Goal: Task Accomplishment & Management: Use online tool/utility

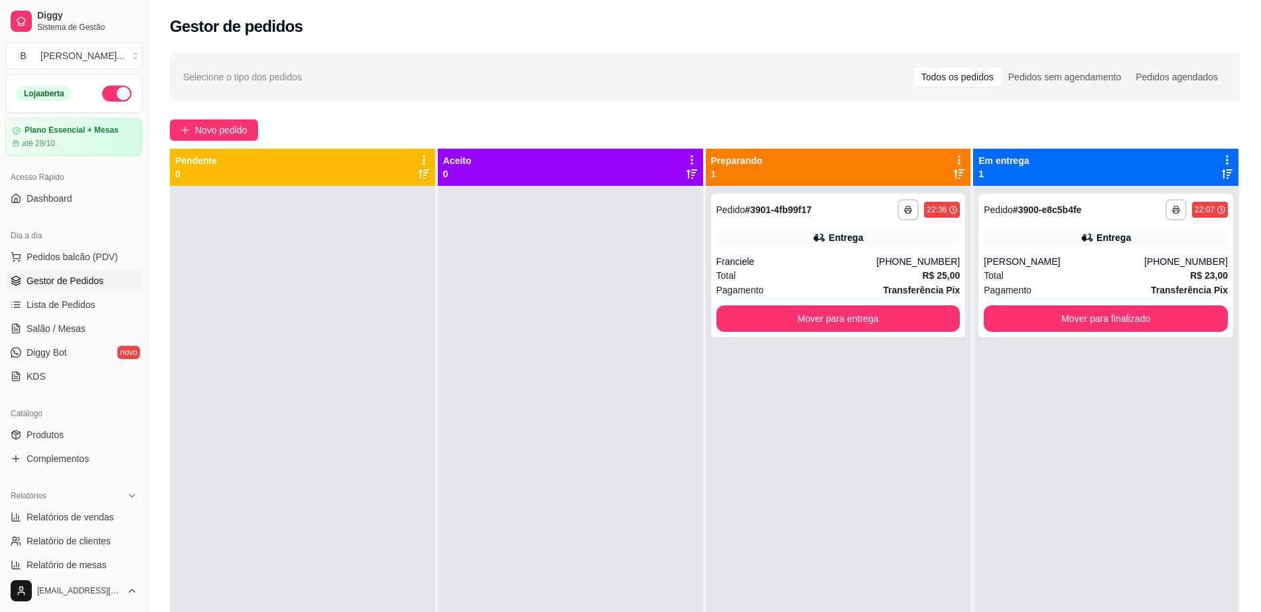
click at [104, 236] on div "Dia a dia" at bounding box center [73, 235] width 137 height 21
click at [102, 261] on span "Pedidos balcão (PDV)" at bounding box center [73, 256] width 92 height 13
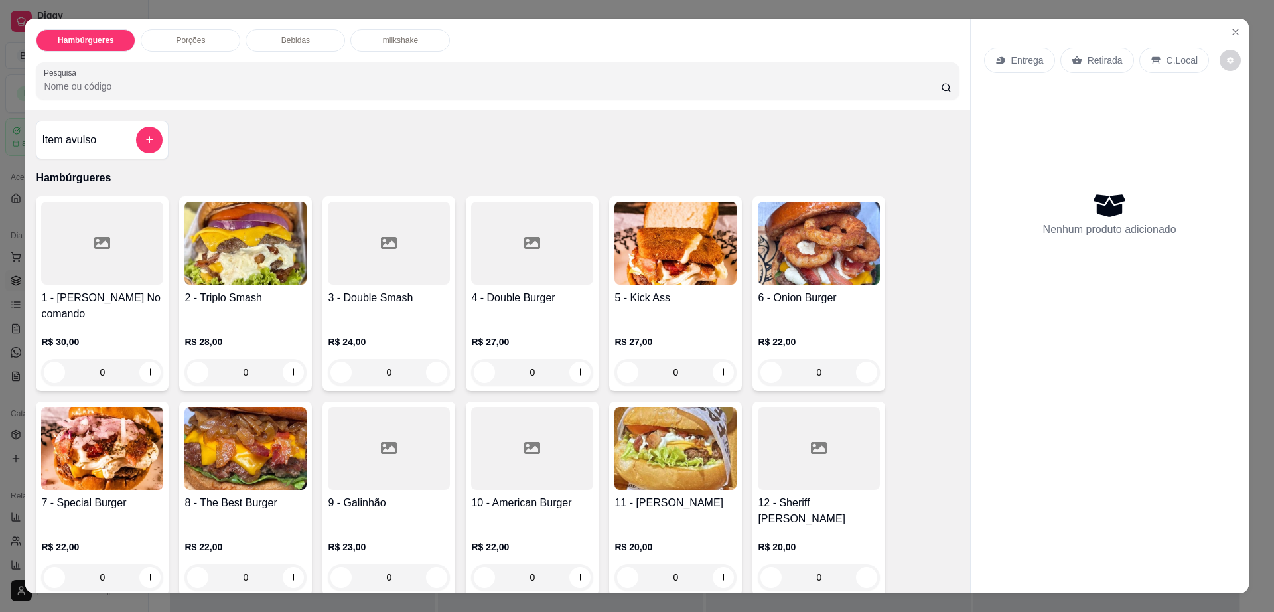
click at [244, 435] on img at bounding box center [245, 448] width 122 height 83
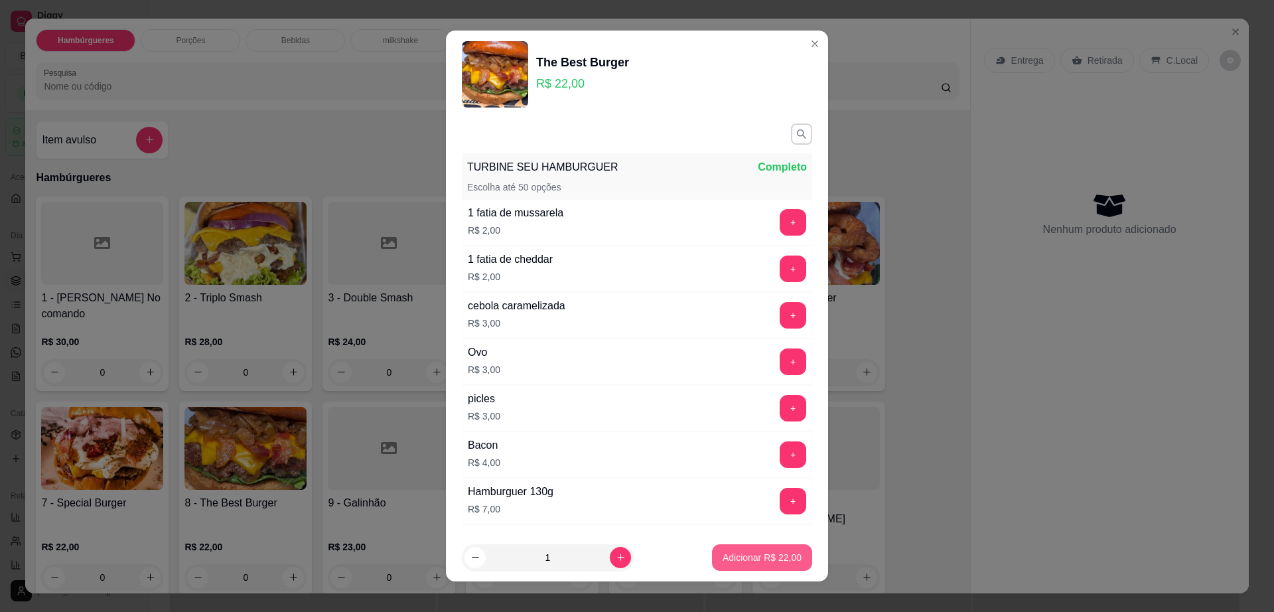
click at [764, 564] on button "Adicionar R$ 22,00" at bounding box center [762, 557] width 100 height 27
type input "1"
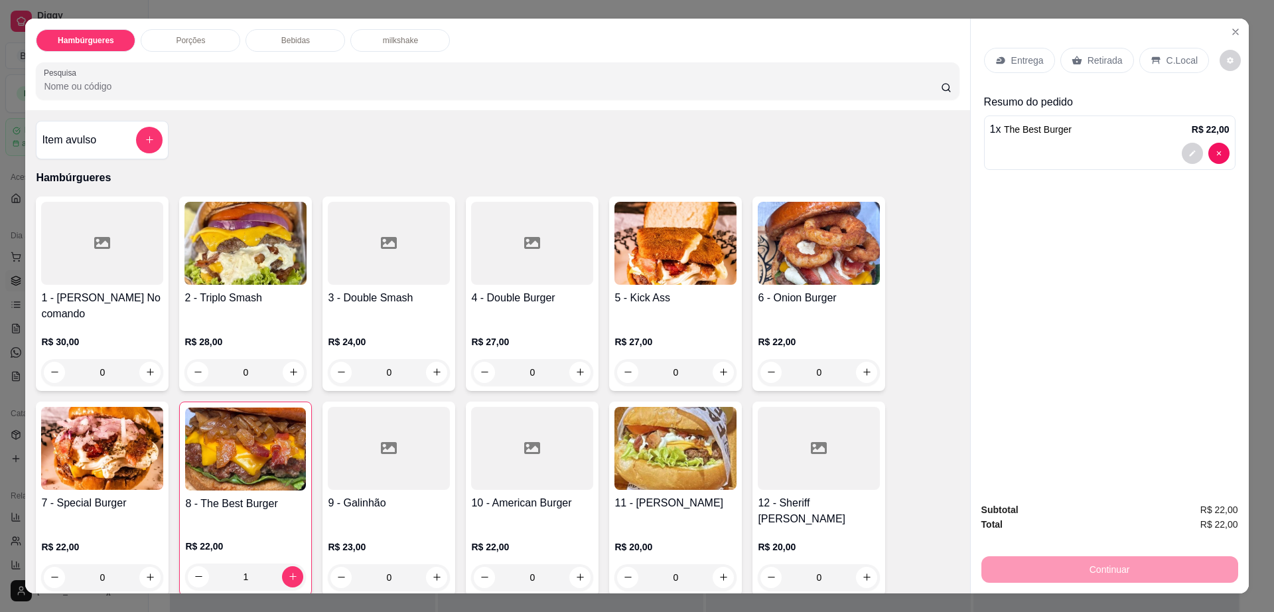
click at [1075, 67] on div "Retirada" at bounding box center [1097, 60] width 74 height 25
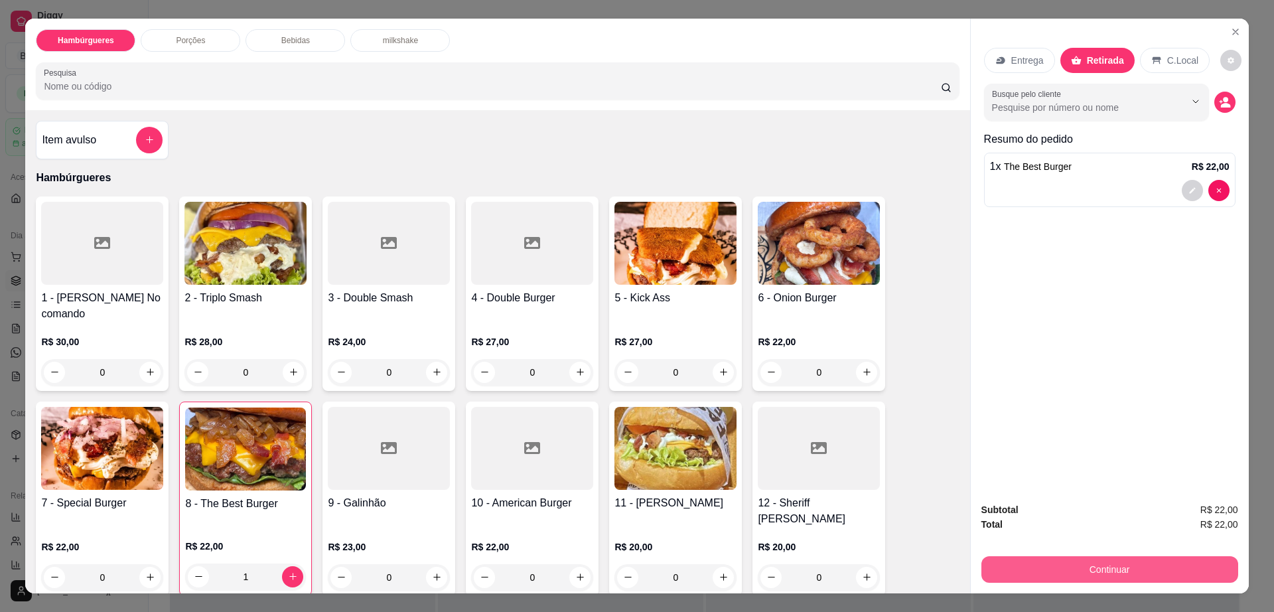
click at [1064, 564] on button "Continuar" at bounding box center [1109, 569] width 257 height 27
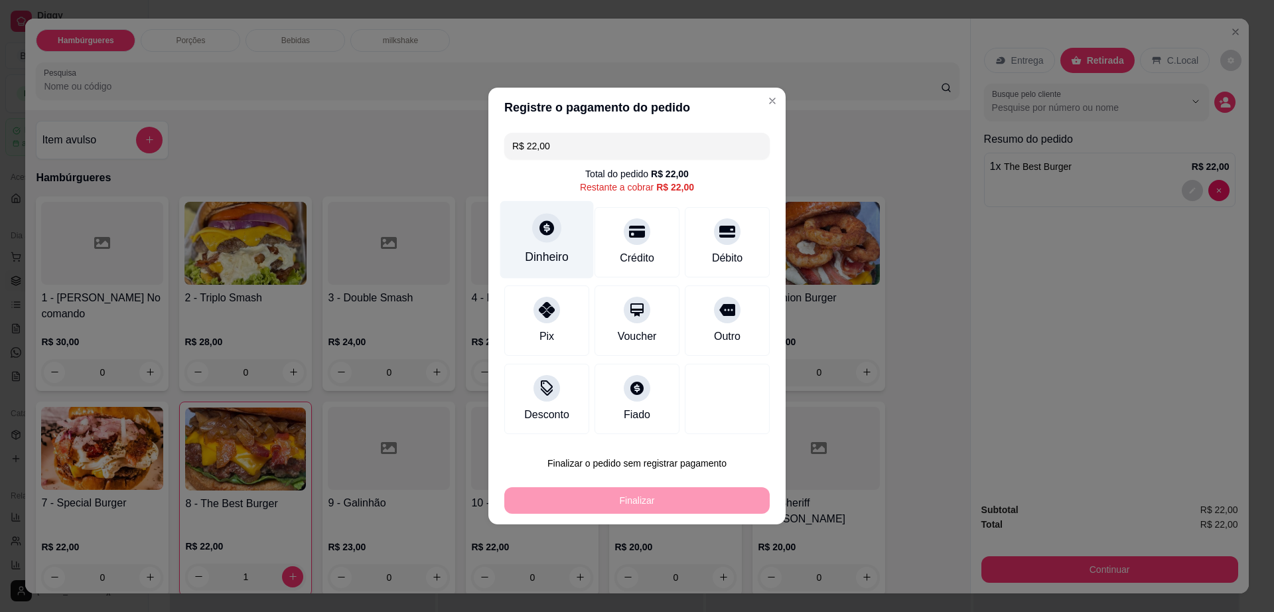
click at [555, 215] on div "Dinheiro" at bounding box center [547, 240] width 94 height 78
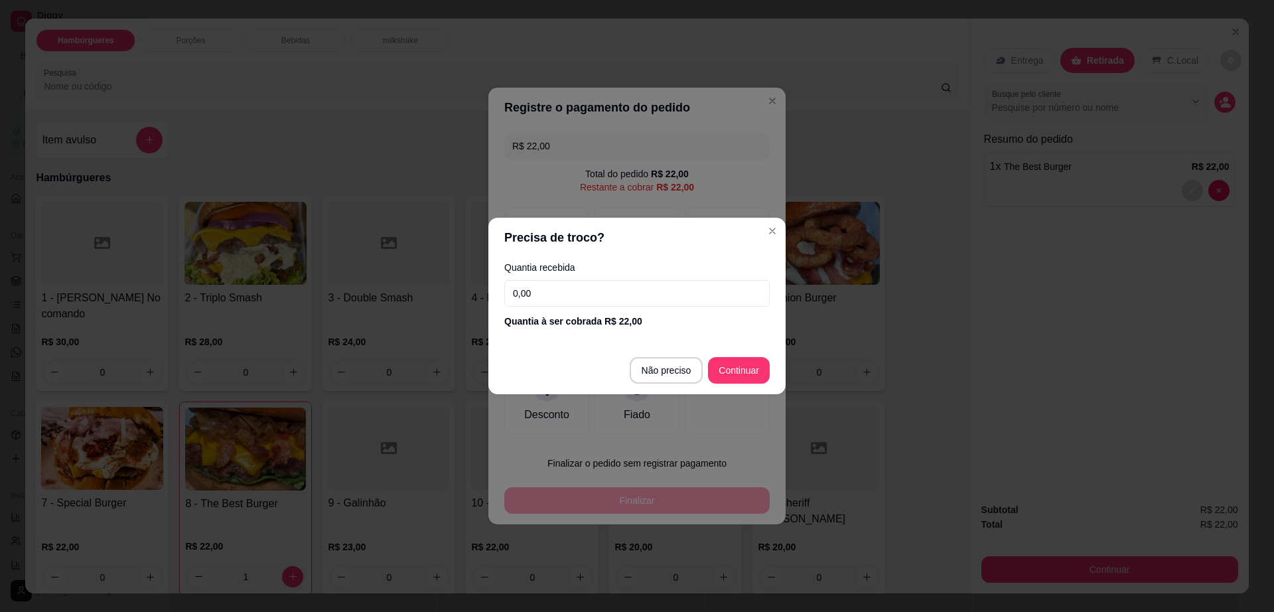
click at [581, 293] on input "0,00" at bounding box center [636, 293] width 265 height 27
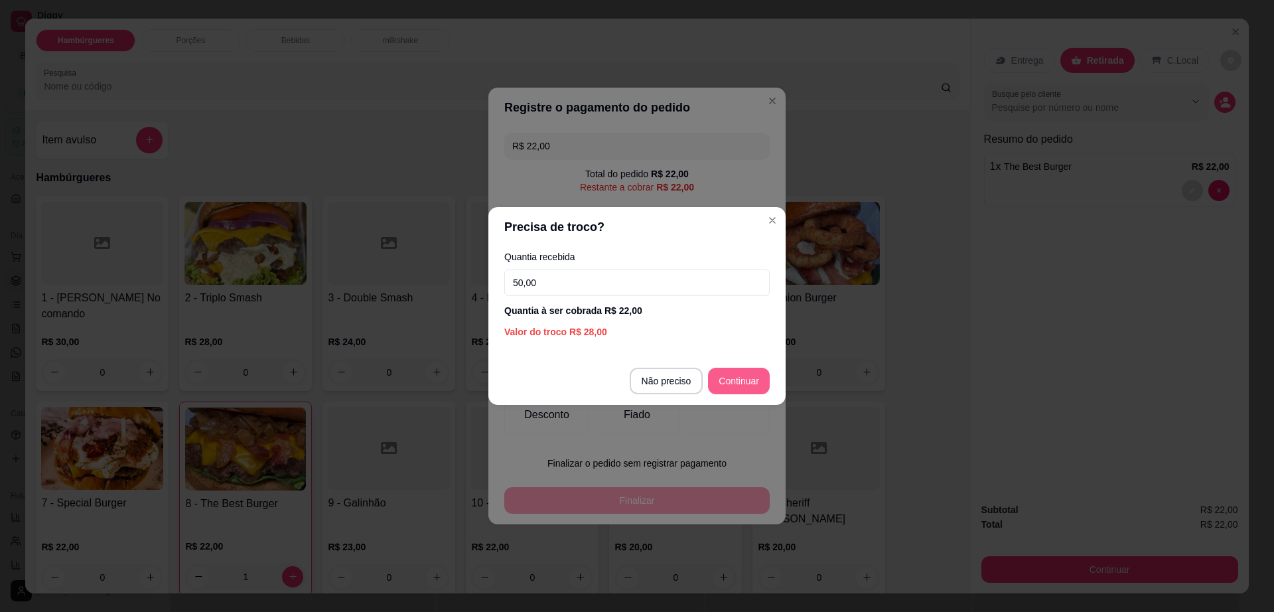
type input "50,00"
type input "R$ 0,00"
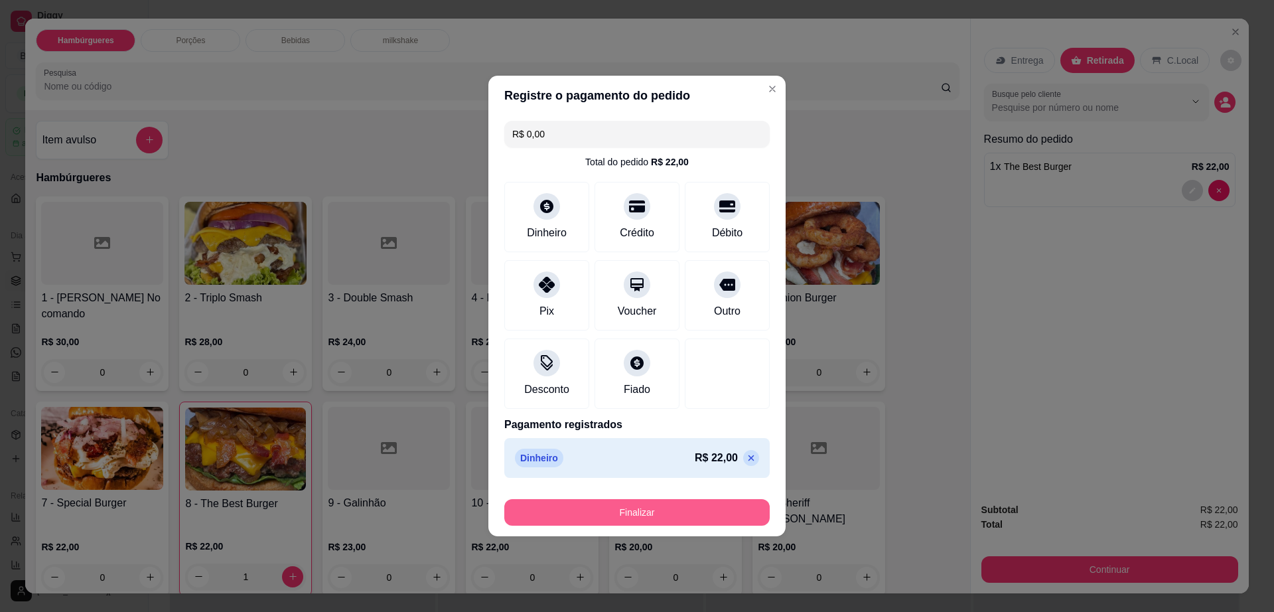
click at [685, 515] on button "Finalizar" at bounding box center [636, 512] width 265 height 27
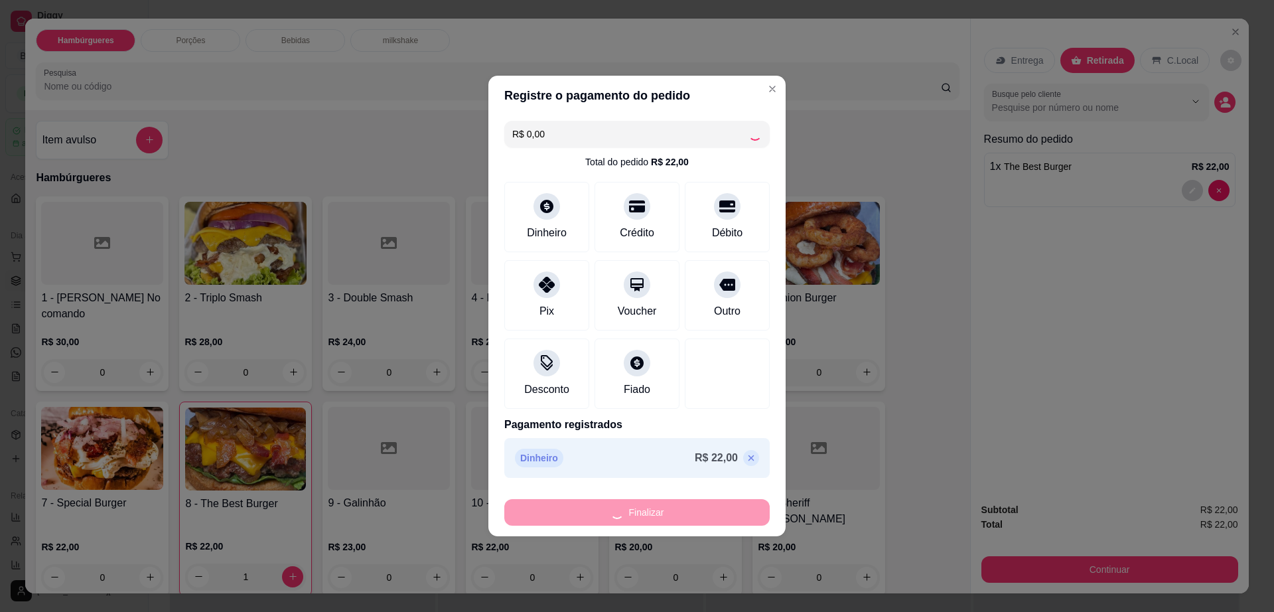
type input "0"
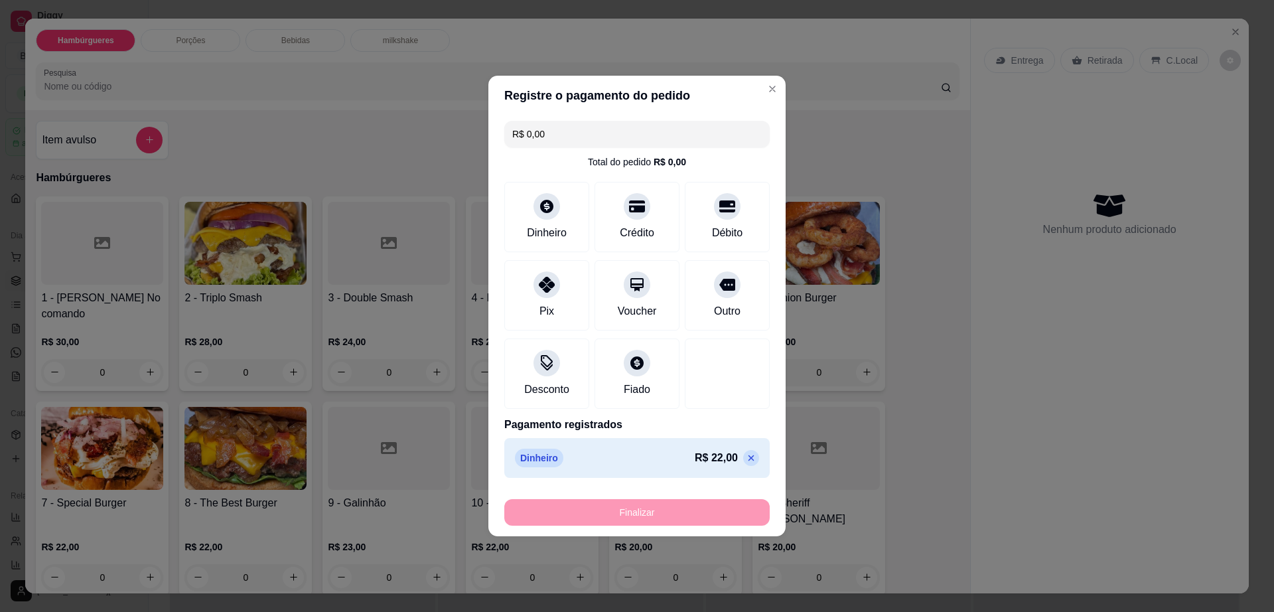
type input "-R$ 22,00"
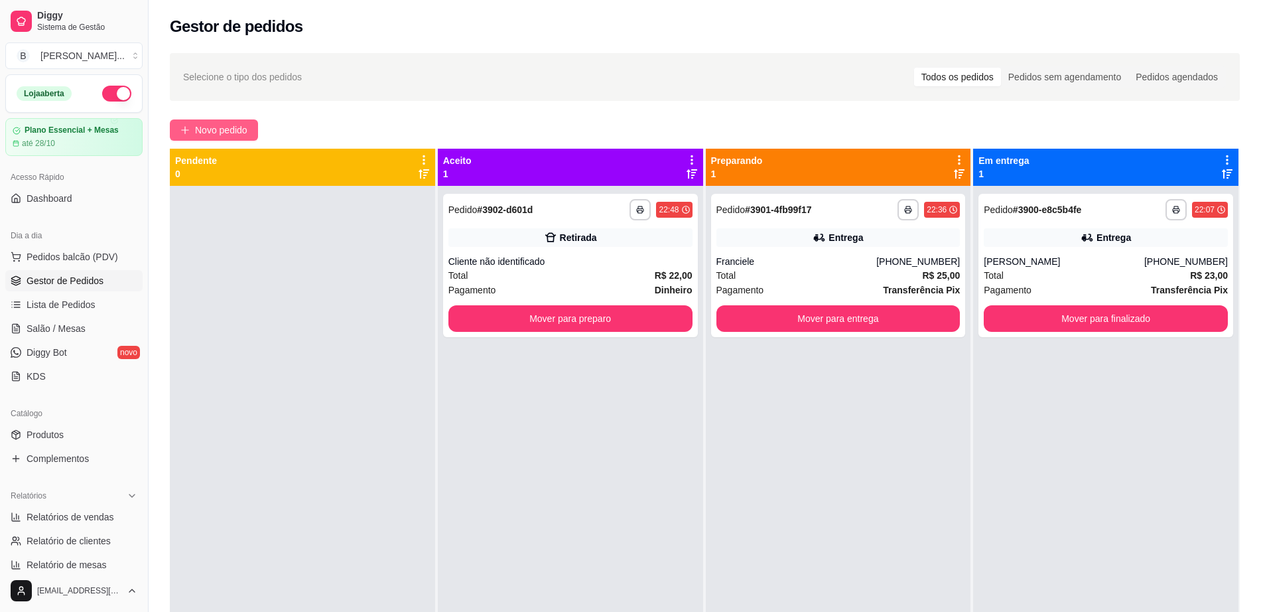
click at [204, 129] on span "Novo pedido" at bounding box center [221, 130] width 52 height 15
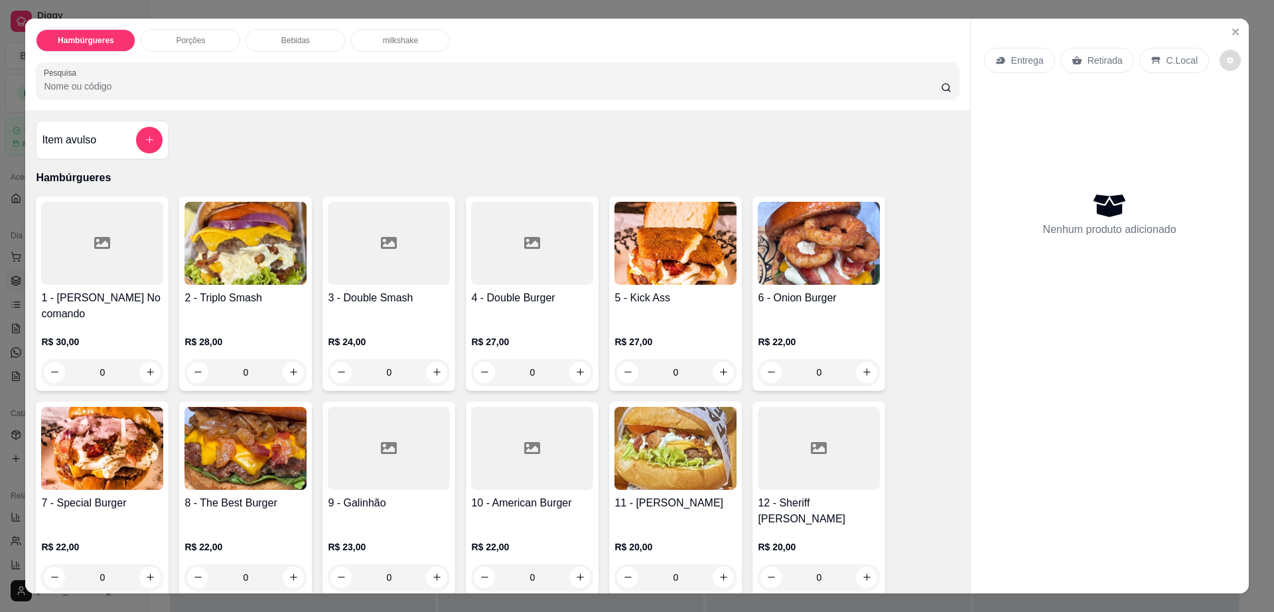
click at [1226, 56] on icon "decrease-product-quantity" at bounding box center [1230, 60] width 8 height 8
click at [1242, 105] on div "Impressão automática desabilitada" at bounding box center [1186, 114] width 141 height 24
click at [1244, 115] on span "Automatic updates" at bounding box center [1238, 113] width 27 height 16
click at [1233, 115] on input "Automatic updates" at bounding box center [1228, 117] width 9 height 9
checkbox input "true"
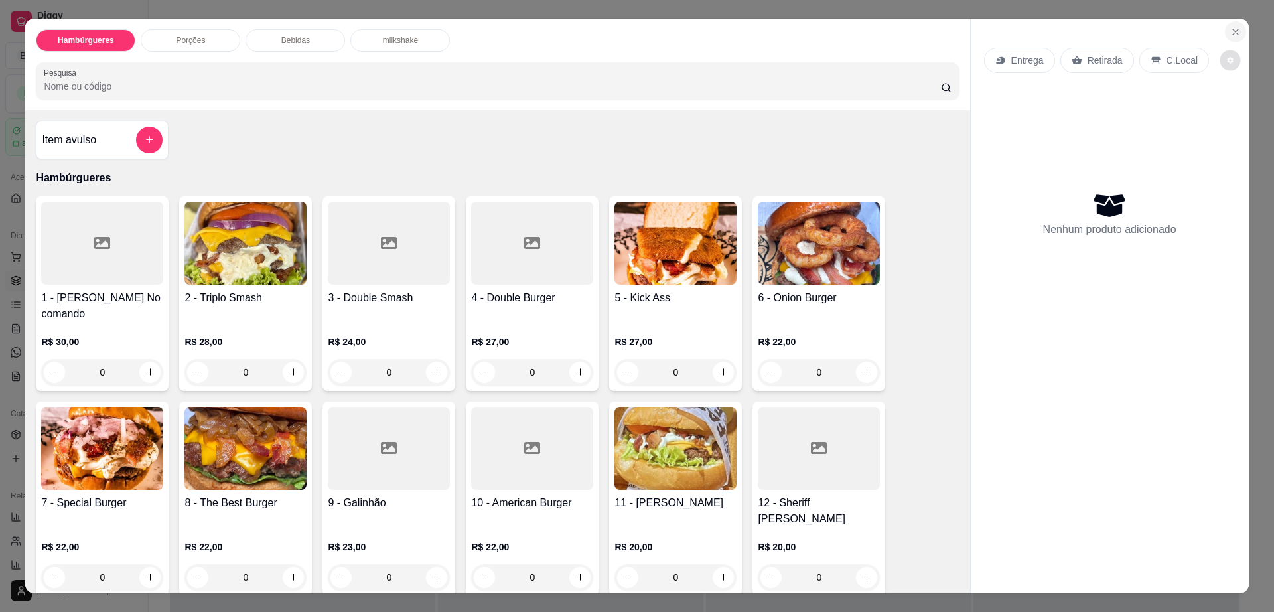
click at [1230, 32] on icon "Close" at bounding box center [1235, 32] width 11 height 11
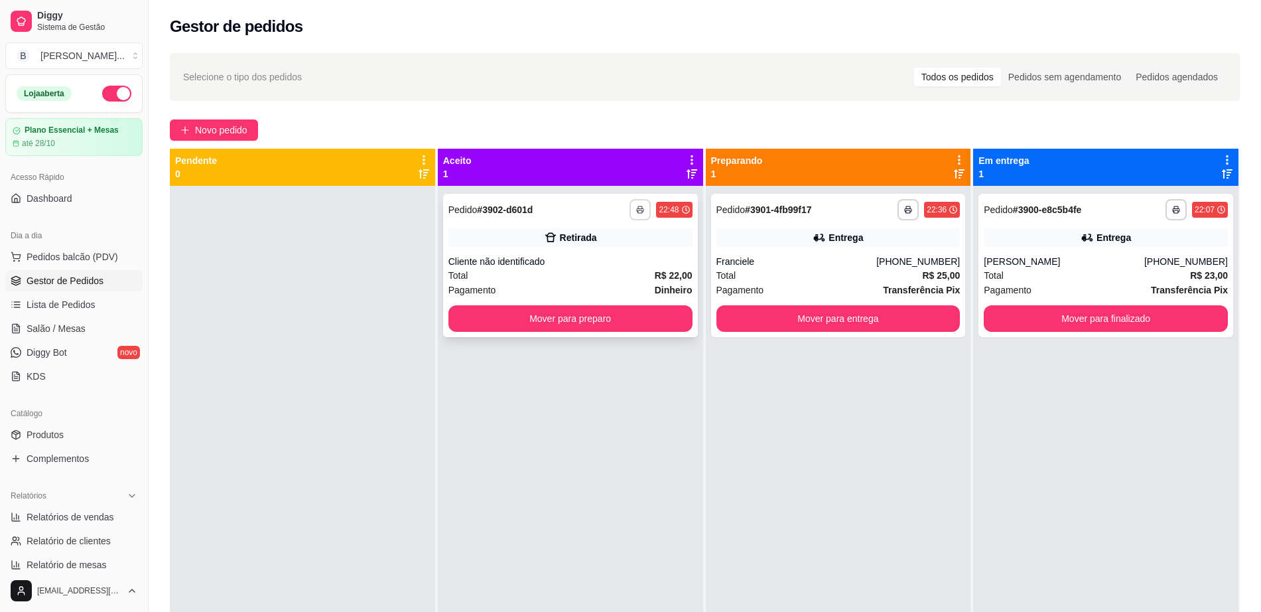
click at [636, 210] on icon "button" at bounding box center [640, 210] width 8 height 8
click at [618, 256] on button "Impressora" at bounding box center [599, 255] width 96 height 21
click at [610, 310] on button "Mover para preparo" at bounding box center [571, 318] width 244 height 27
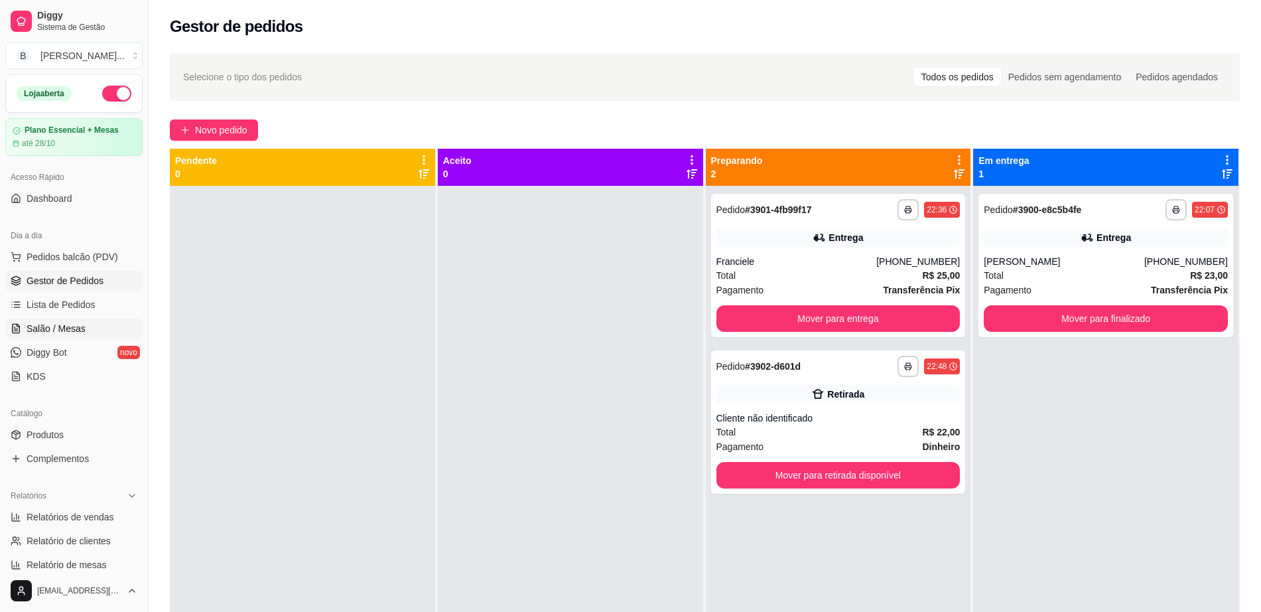
click at [69, 334] on span "Salão / Mesas" at bounding box center [56, 328] width 59 height 13
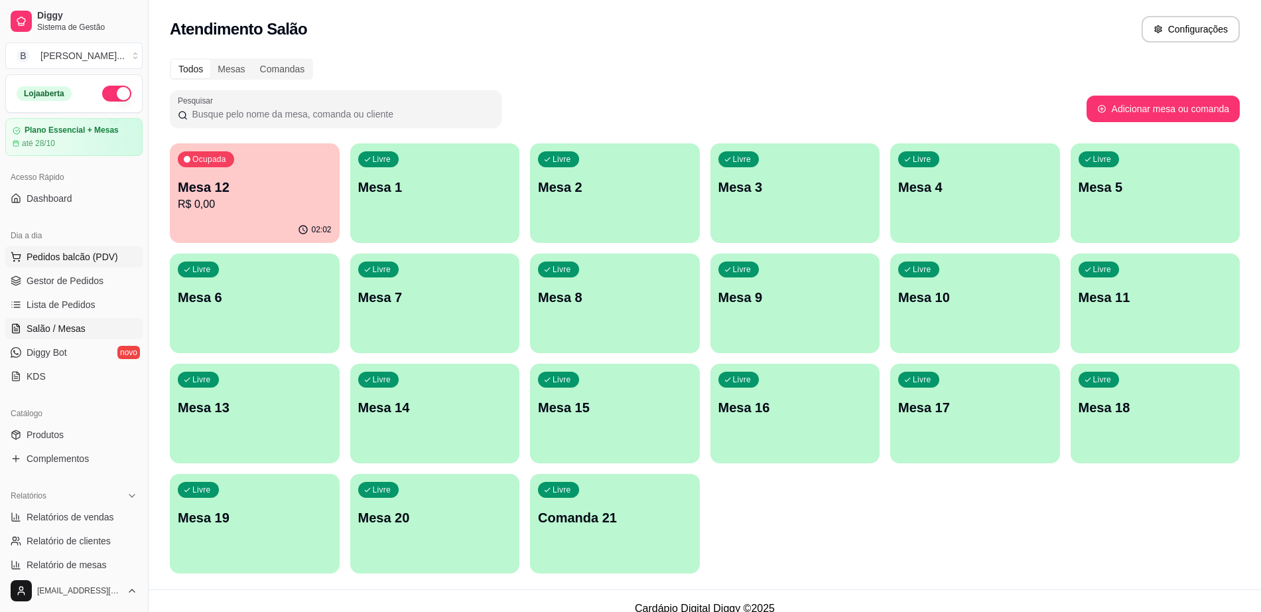
click at [100, 254] on span "Pedidos balcão (PDV)" at bounding box center [73, 256] width 92 height 13
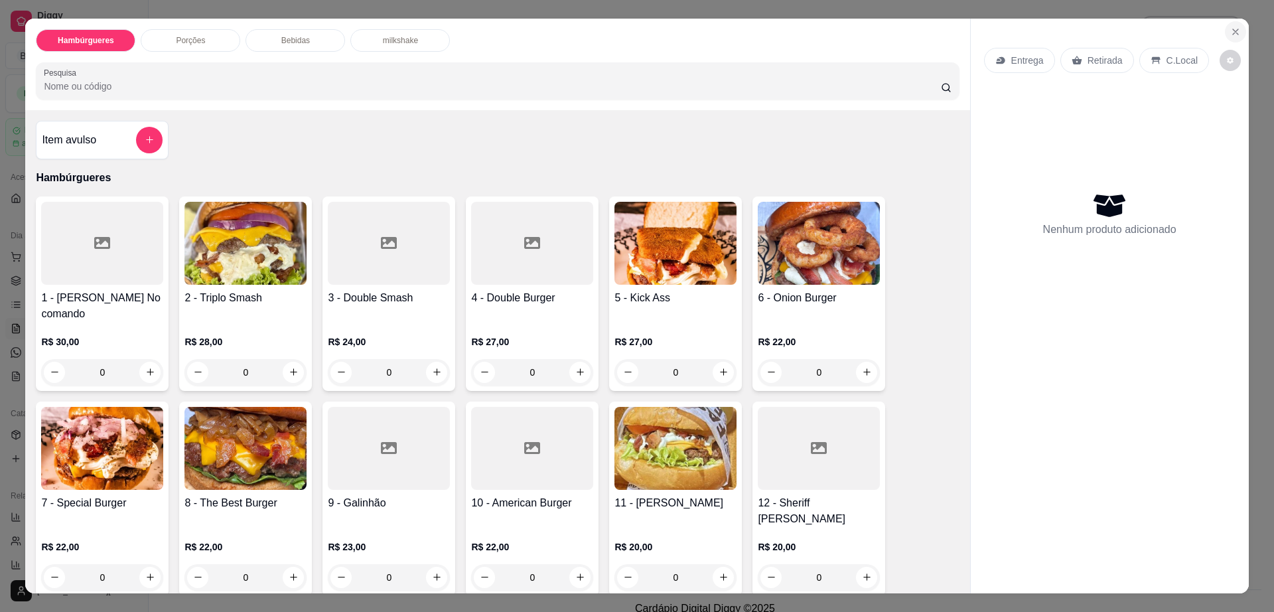
click at [1232, 38] on button "Close" at bounding box center [1235, 31] width 21 height 21
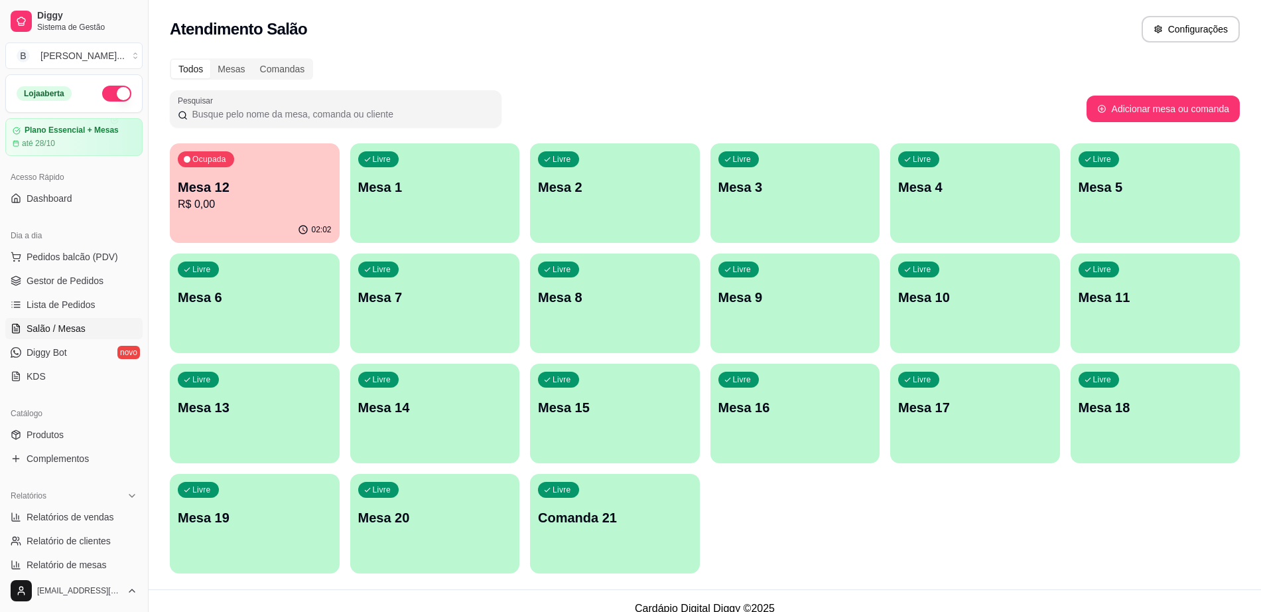
click at [629, 312] on div "Livre Mesa 8" at bounding box center [615, 295] width 170 height 84
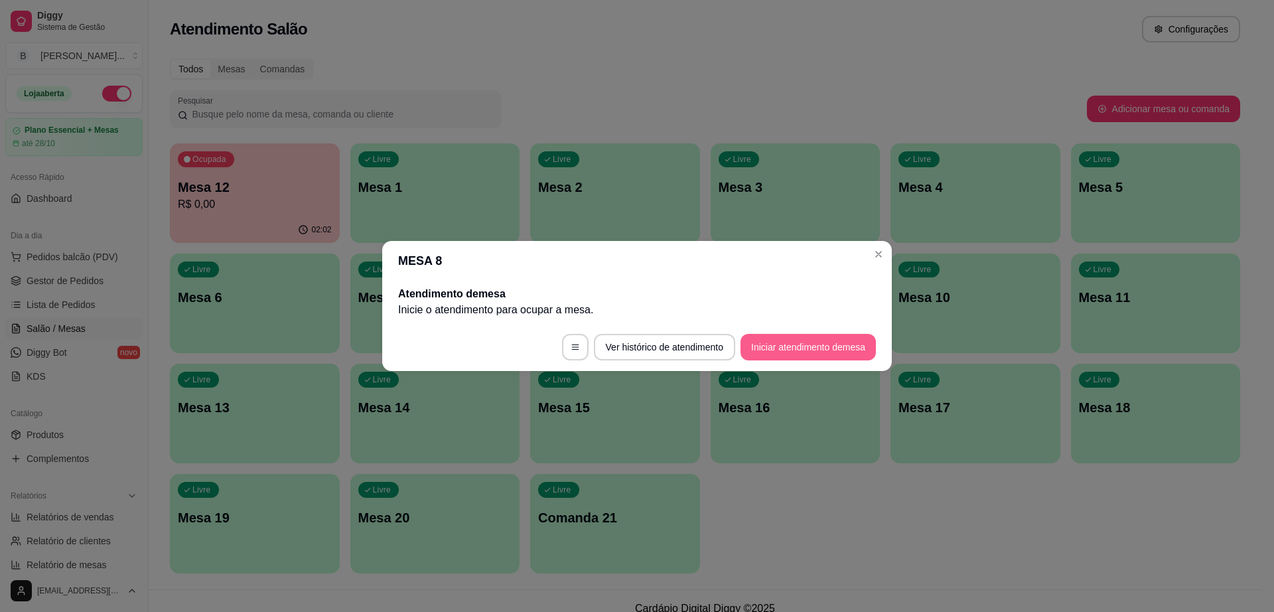
click at [813, 345] on button "Iniciar atendimento de mesa" at bounding box center [807, 347] width 135 height 27
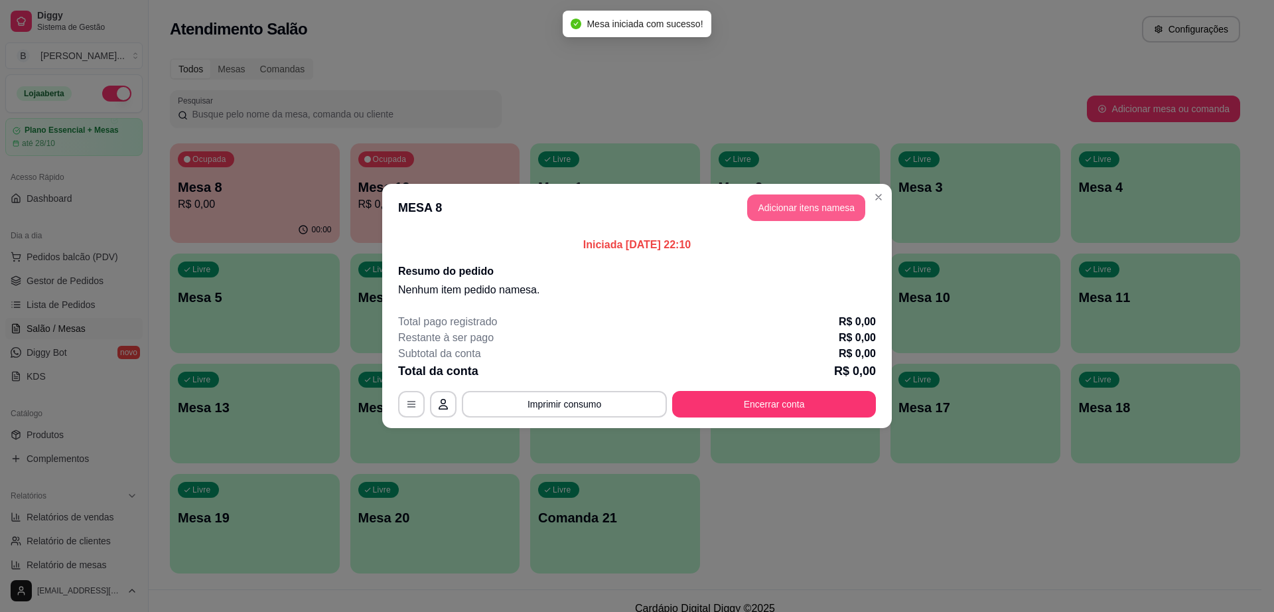
click at [816, 218] on button "Adicionar itens na mesa" at bounding box center [806, 207] width 118 height 27
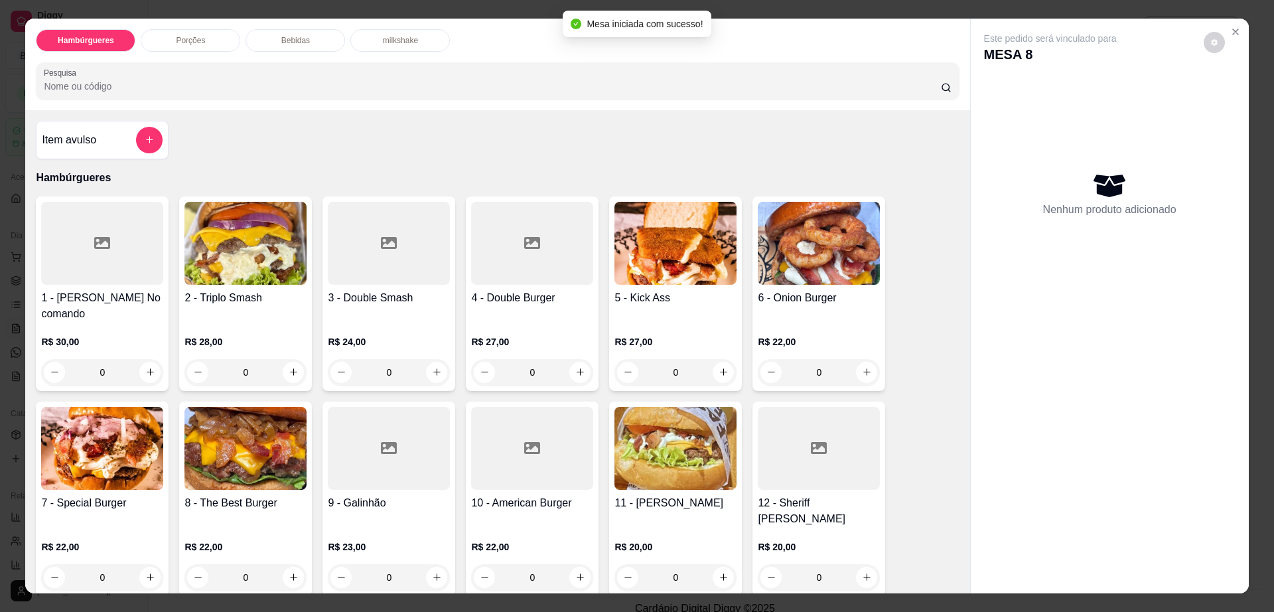
click at [117, 253] on div at bounding box center [102, 243] width 122 height 83
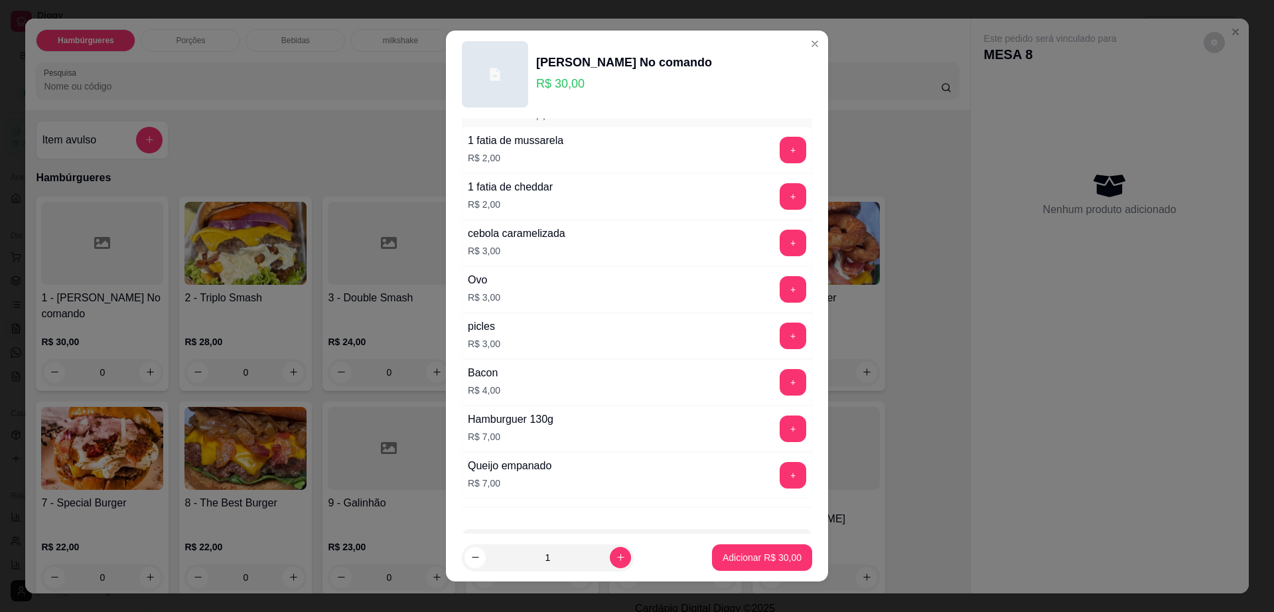
scroll to position [123, 0]
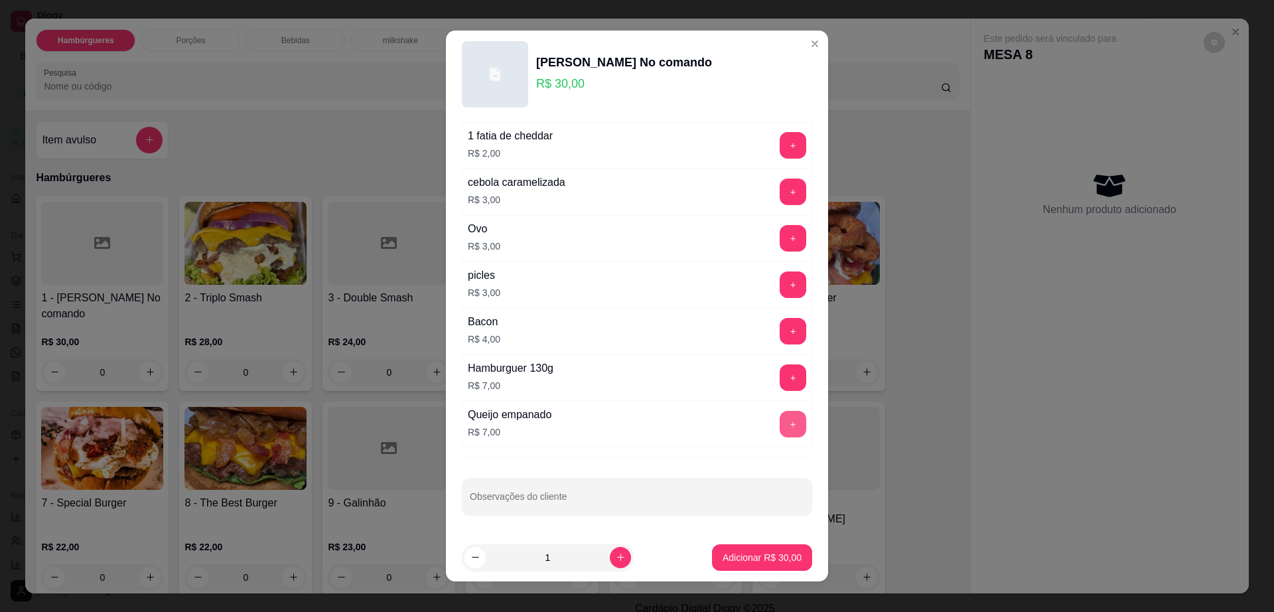
click at [780, 422] on button "+" at bounding box center [793, 424] width 27 height 27
click at [780, 376] on button "+" at bounding box center [793, 377] width 27 height 27
click at [729, 562] on p "Adicionar R$ 44,00" at bounding box center [762, 557] width 79 height 13
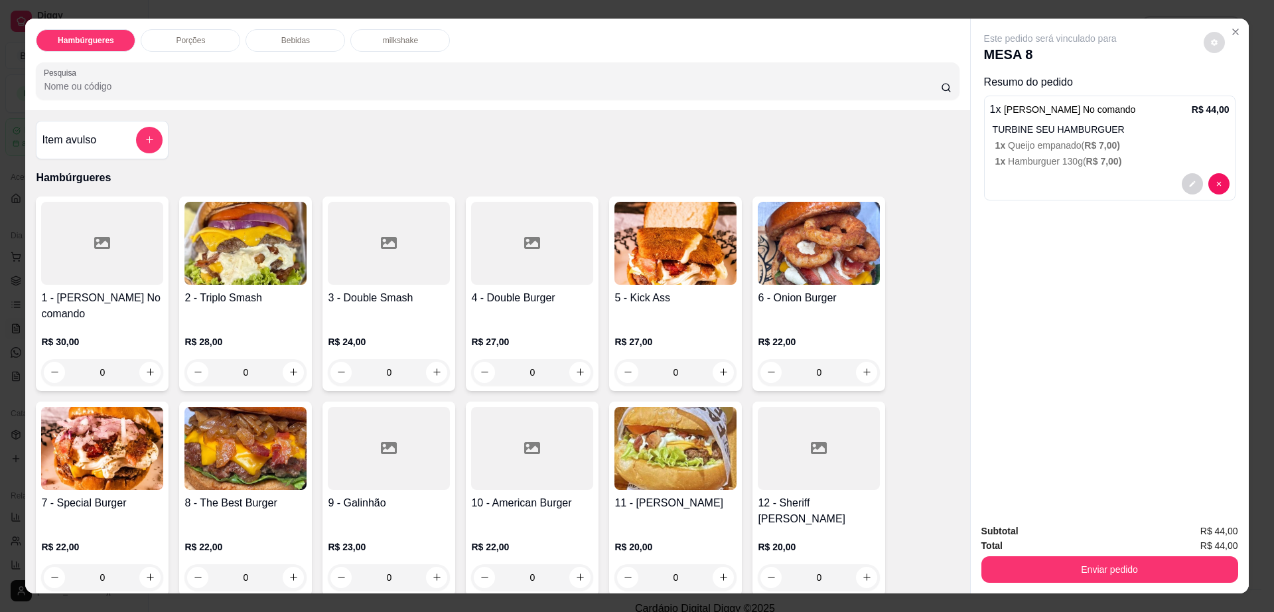
click at [1212, 48] on button "decrease-product-quantity" at bounding box center [1214, 42] width 21 height 21
click at [1230, 91] on span "Automatic updates" at bounding box center [1232, 95] width 11 height 11
click at [1230, 96] on input "Automatic updates" at bounding box center [1228, 100] width 9 height 9
checkbox input "true"
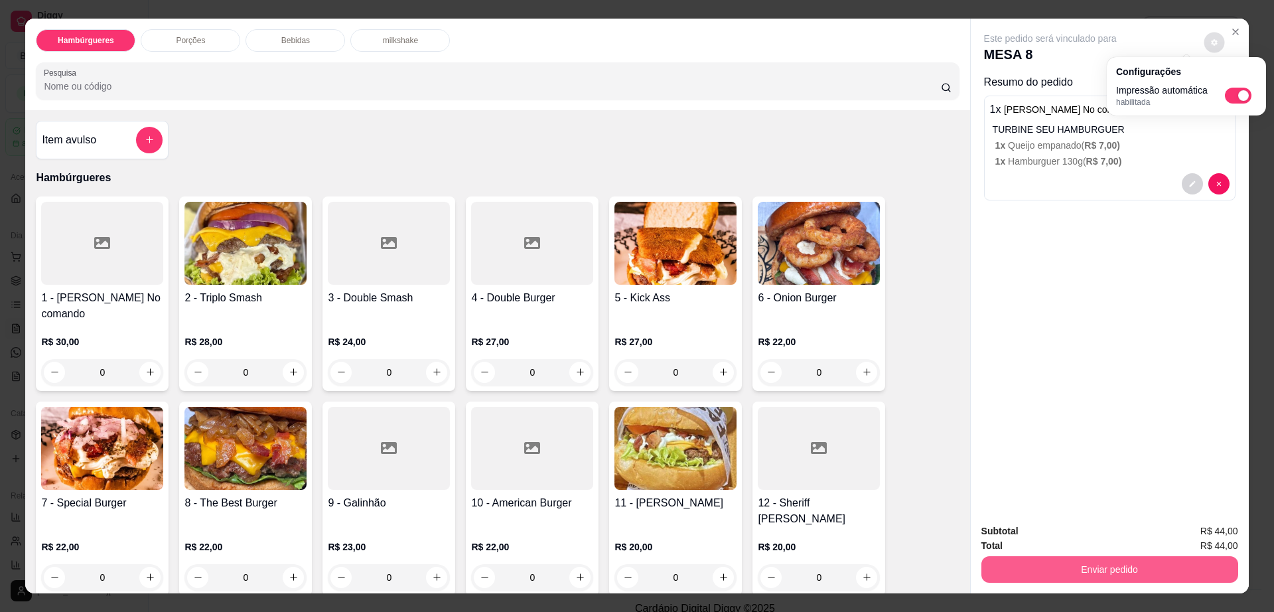
click at [1149, 573] on button "Enviar pedido" at bounding box center [1109, 569] width 257 height 27
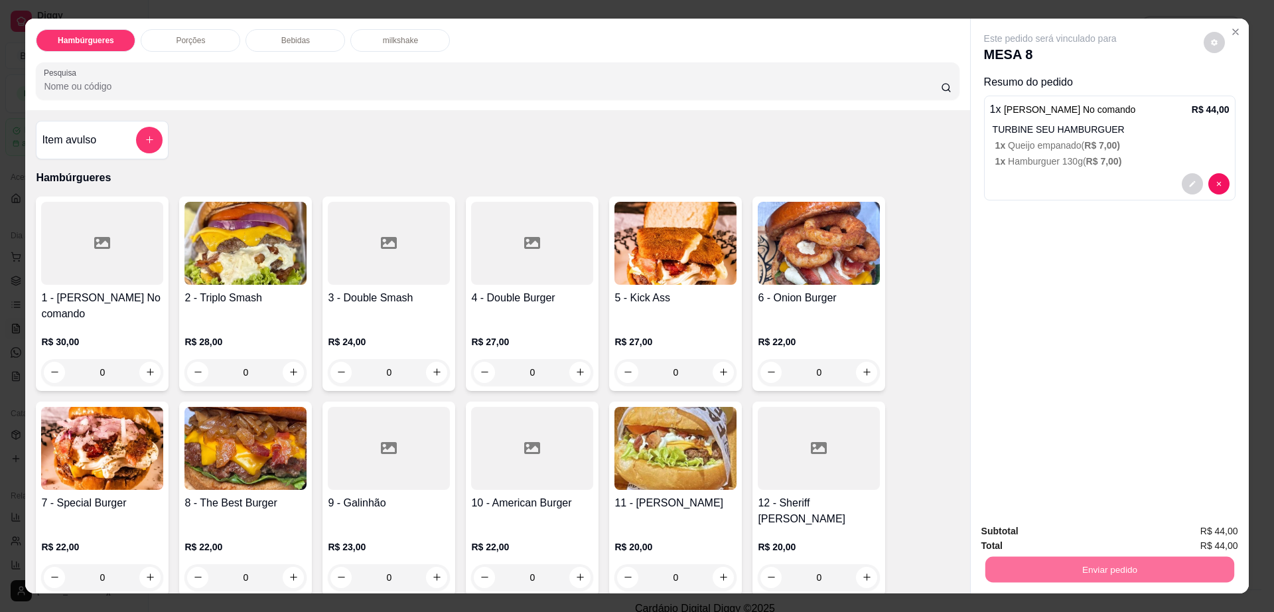
click at [1194, 531] on button "Enviar pedido" at bounding box center [1201, 536] width 75 height 25
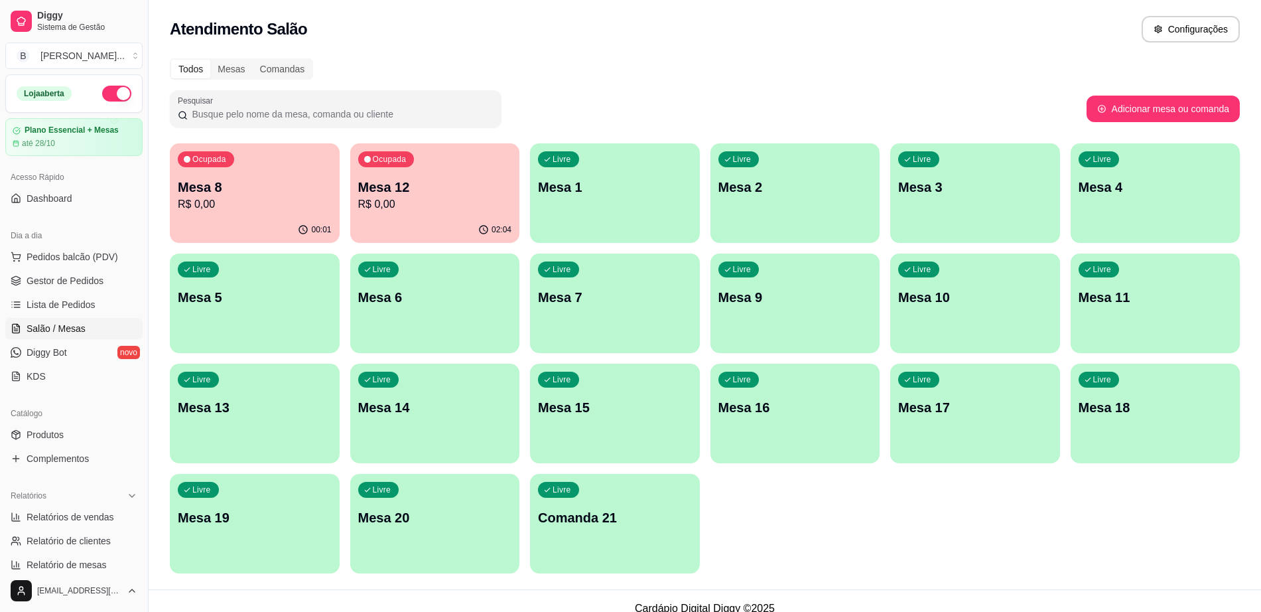
click at [271, 234] on div "00:01" at bounding box center [255, 230] width 170 height 26
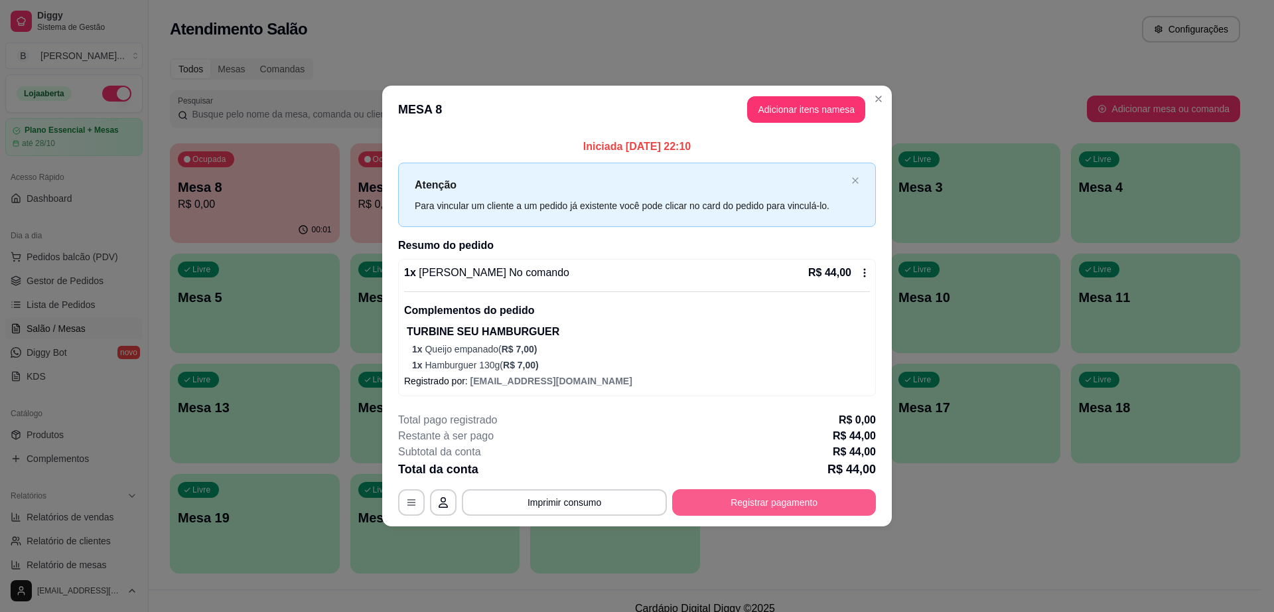
click at [762, 502] on button "Registrar pagamento" at bounding box center [774, 502] width 204 height 27
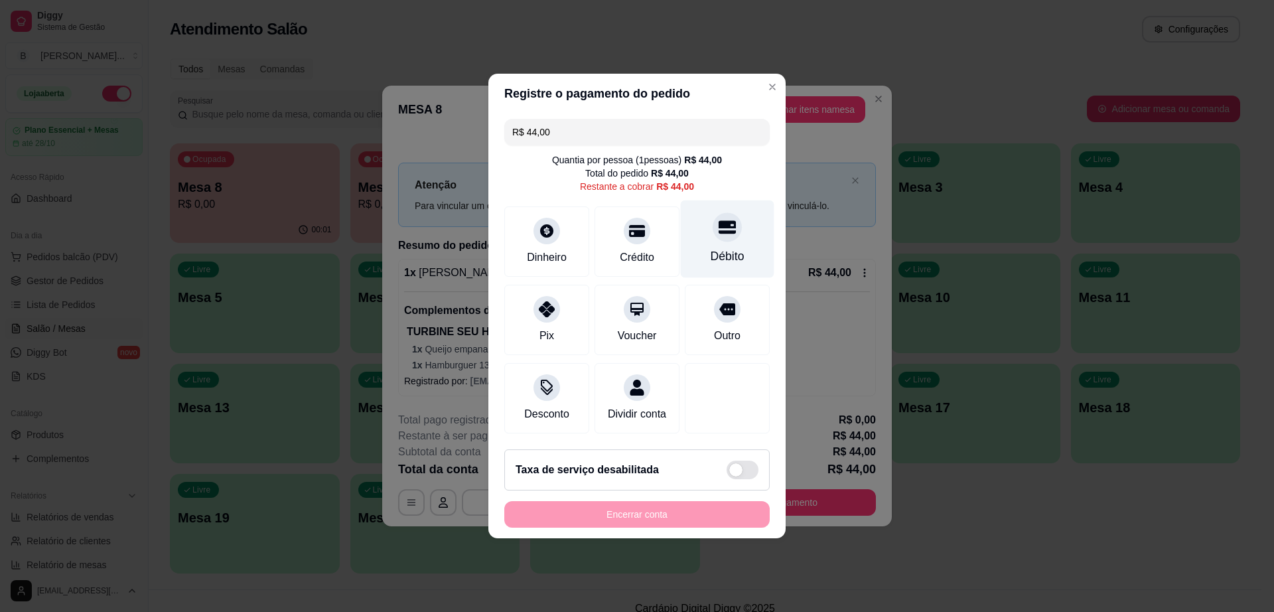
click at [721, 233] on div at bounding box center [727, 226] width 29 height 29
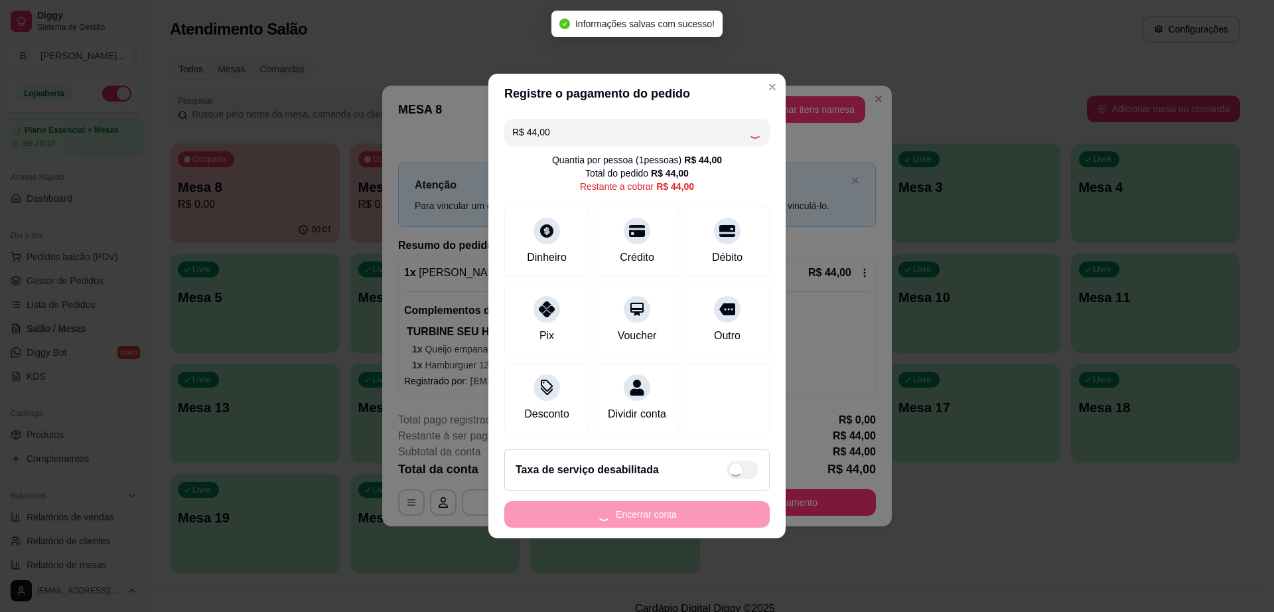
type input "R$ 0,00"
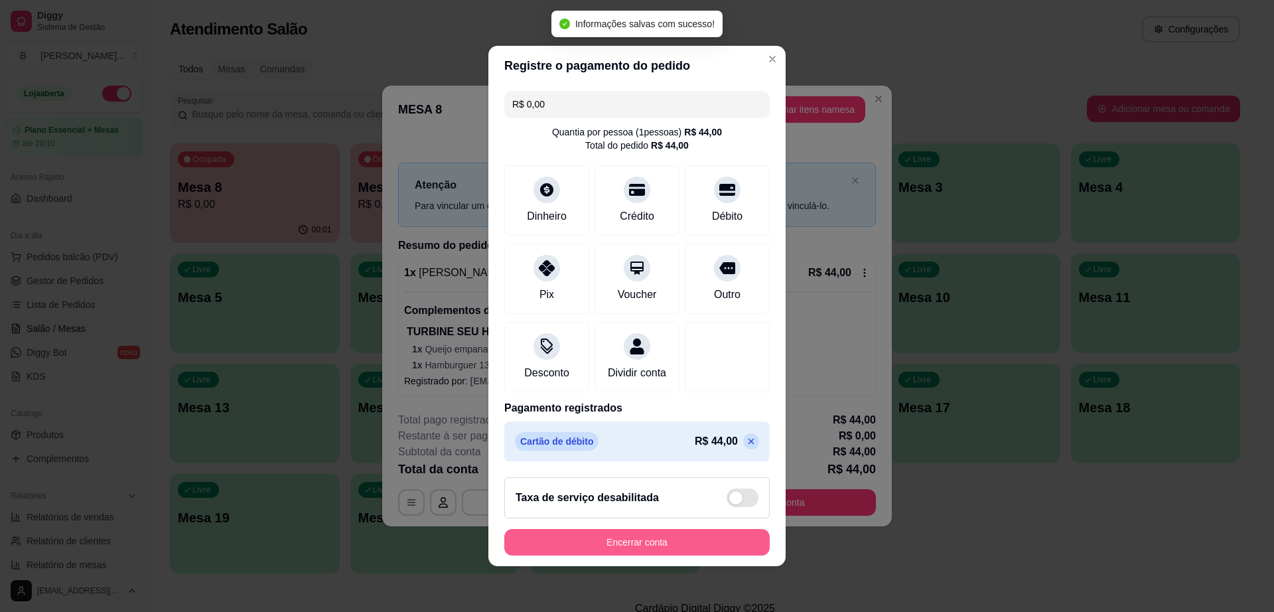
click at [699, 547] on button "Encerrar conta" at bounding box center [636, 542] width 265 height 27
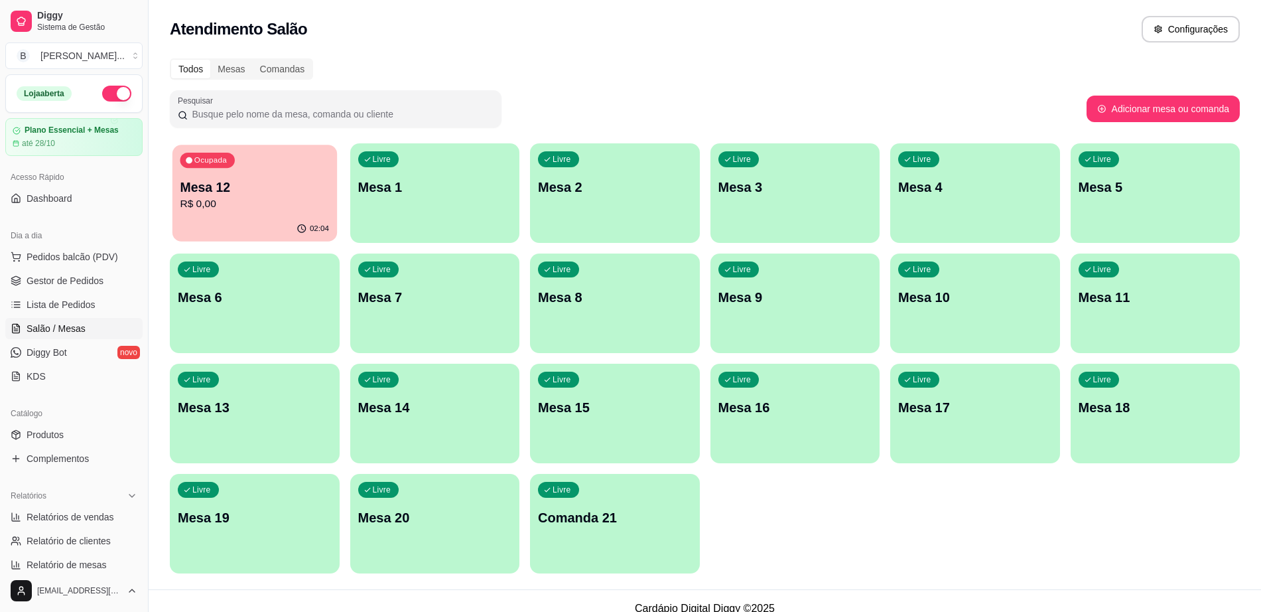
click at [275, 205] on p "R$ 0,00" at bounding box center [254, 203] width 149 height 15
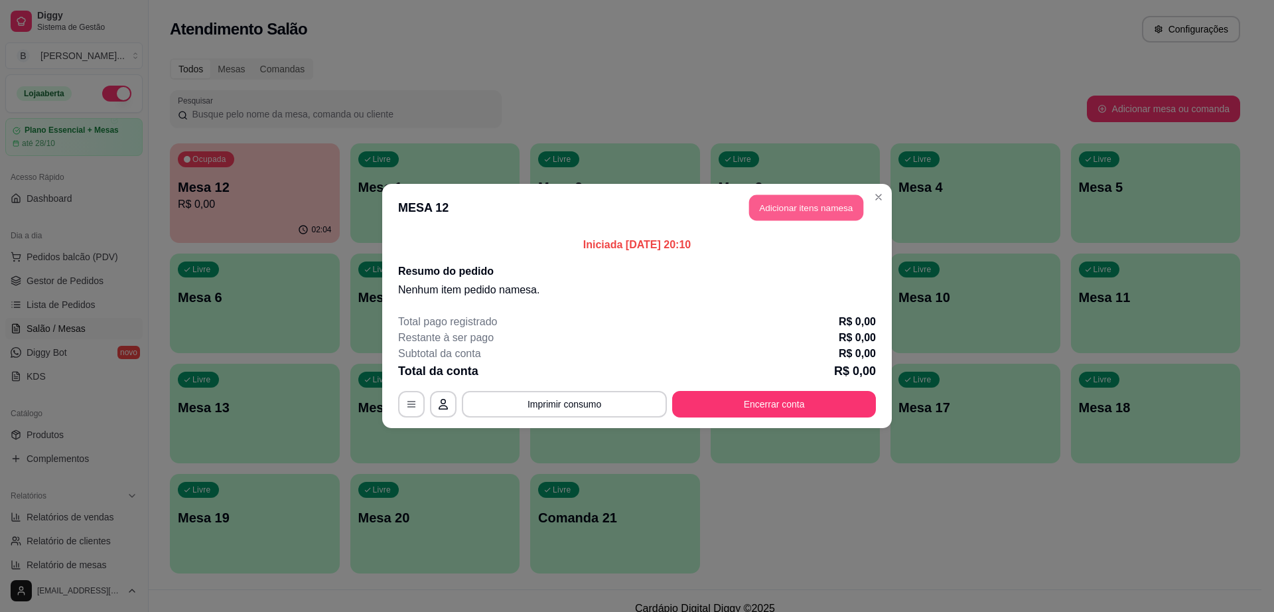
click at [784, 217] on button "Adicionar itens na mesa" at bounding box center [806, 208] width 114 height 26
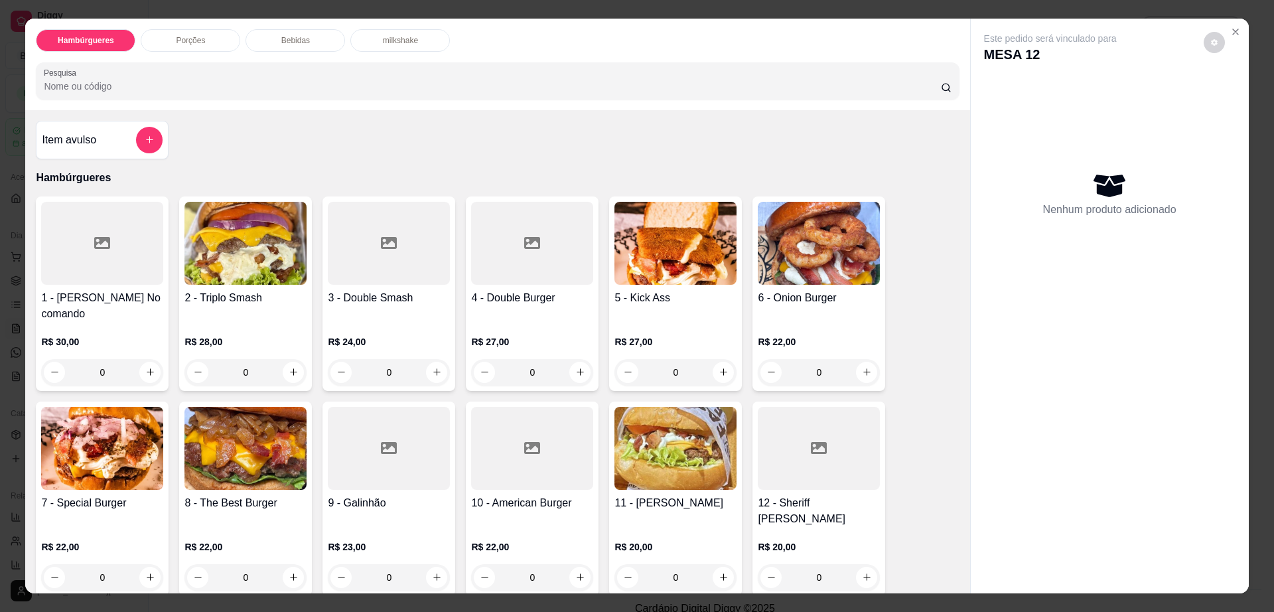
click at [667, 461] on img at bounding box center [675, 448] width 122 height 83
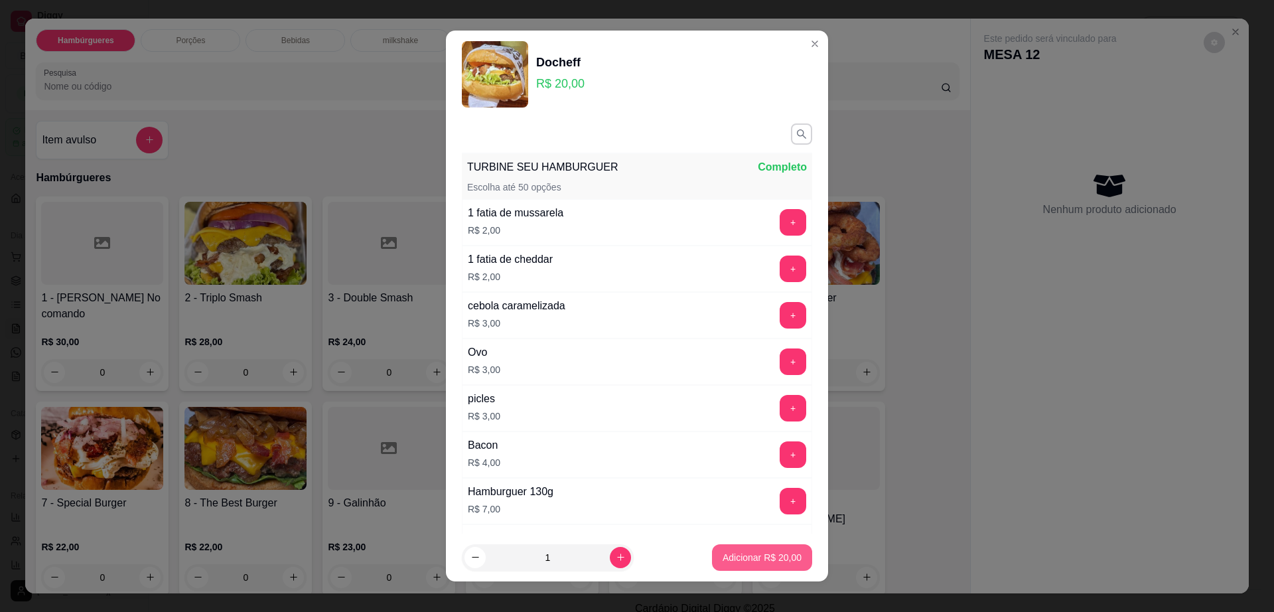
click at [726, 546] on button "Adicionar R$ 20,00" at bounding box center [762, 557] width 100 height 27
type input "1"
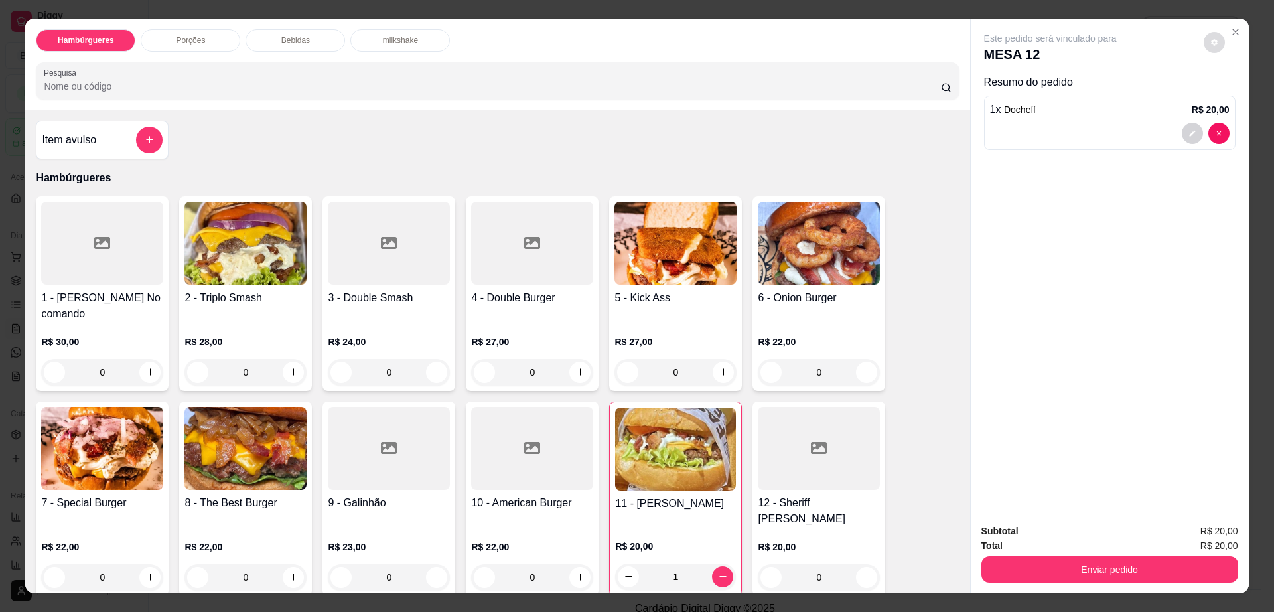
click at [1205, 36] on button "decrease-product-quantity" at bounding box center [1214, 42] width 21 height 21
click at [1055, 573] on button "Enviar pedido" at bounding box center [1109, 569] width 257 height 27
click at [1055, 573] on button "Enviar pedido" at bounding box center [1109, 570] width 249 height 26
click at [1188, 534] on button "Enviar pedido" at bounding box center [1202, 536] width 73 height 25
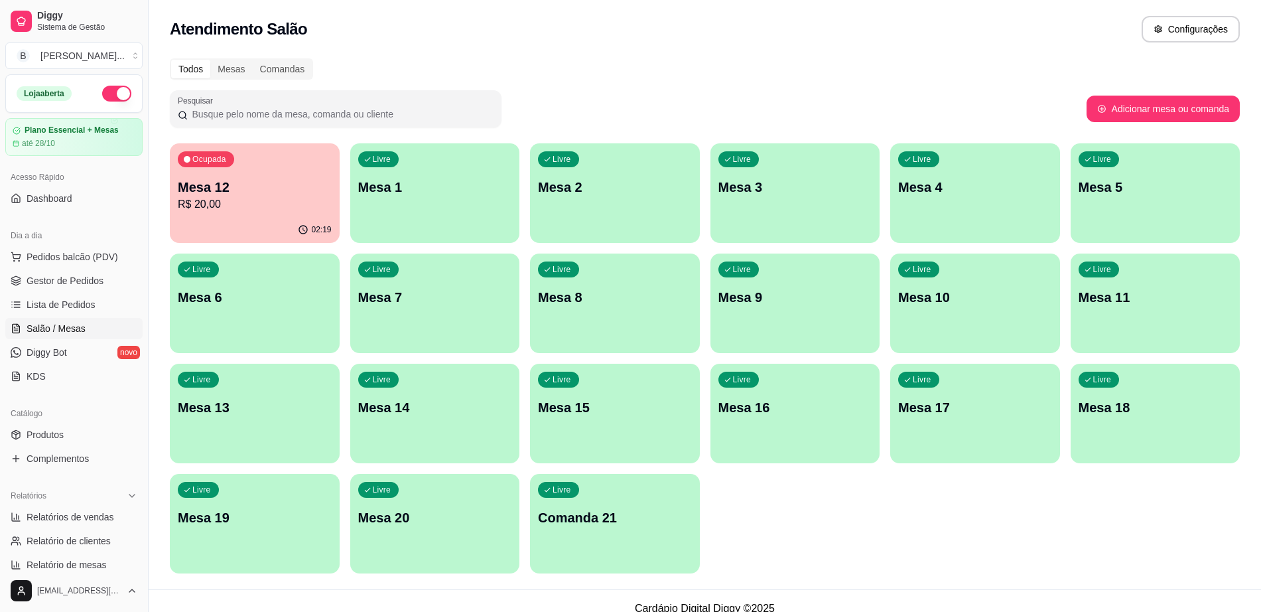
click at [785, 281] on div "Livre Mesa 9" at bounding box center [796, 295] width 170 height 84
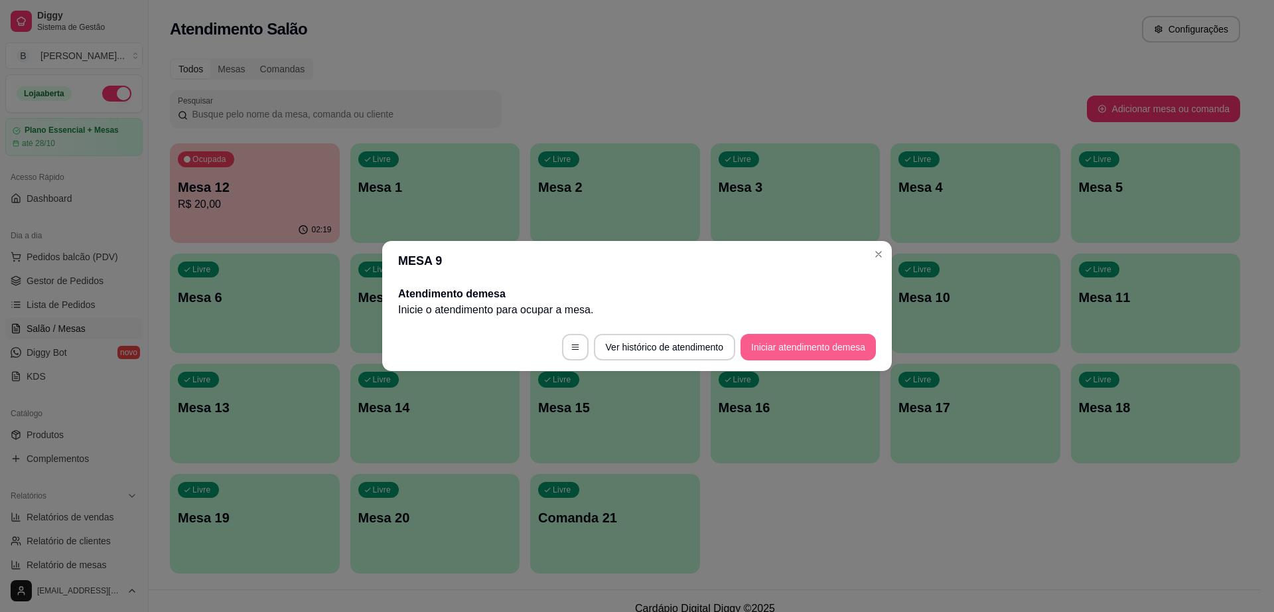
click at [802, 346] on button "Iniciar atendimento de mesa" at bounding box center [807, 347] width 135 height 27
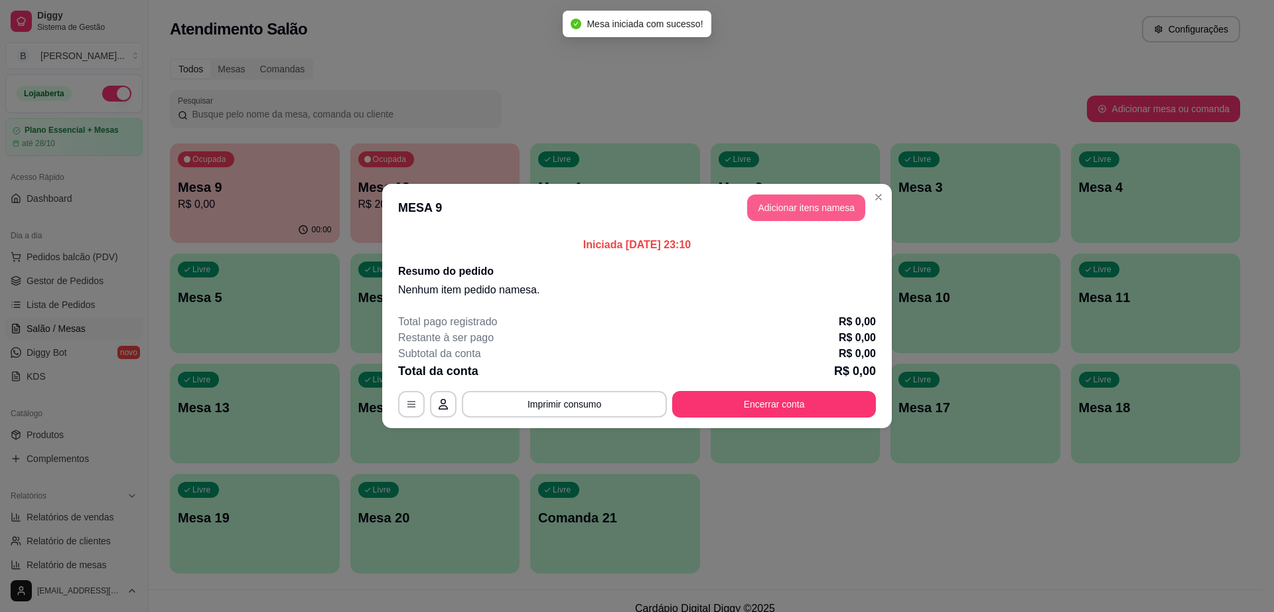
click at [800, 200] on button "Adicionar itens na mesa" at bounding box center [806, 207] width 118 height 27
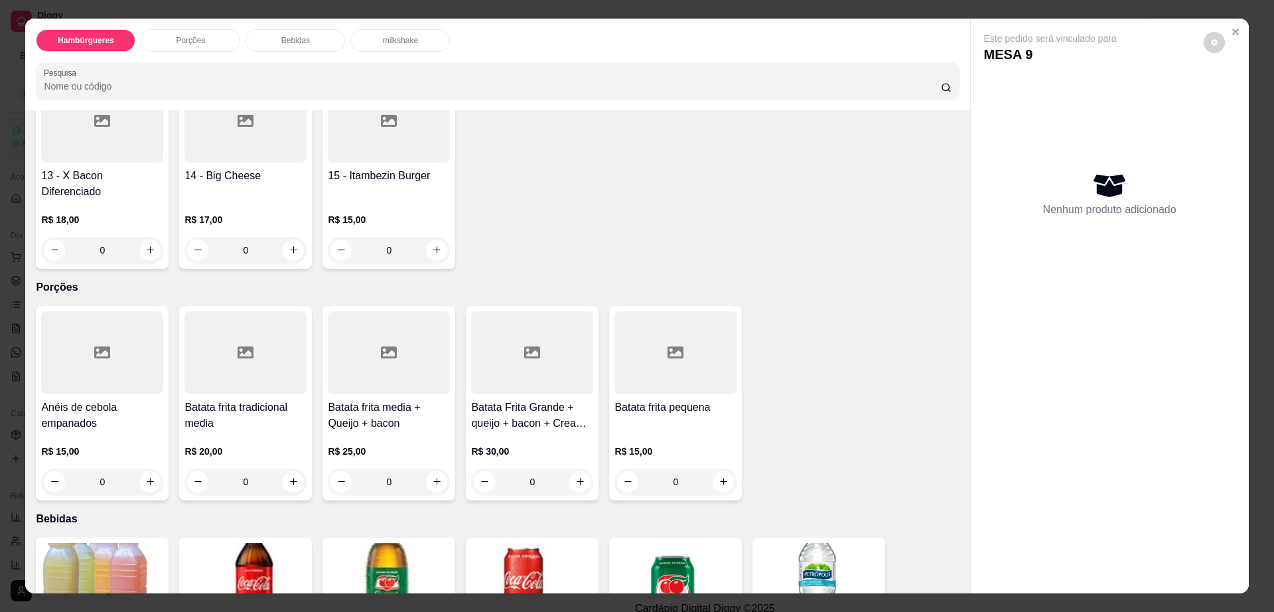
scroll to position [664, 0]
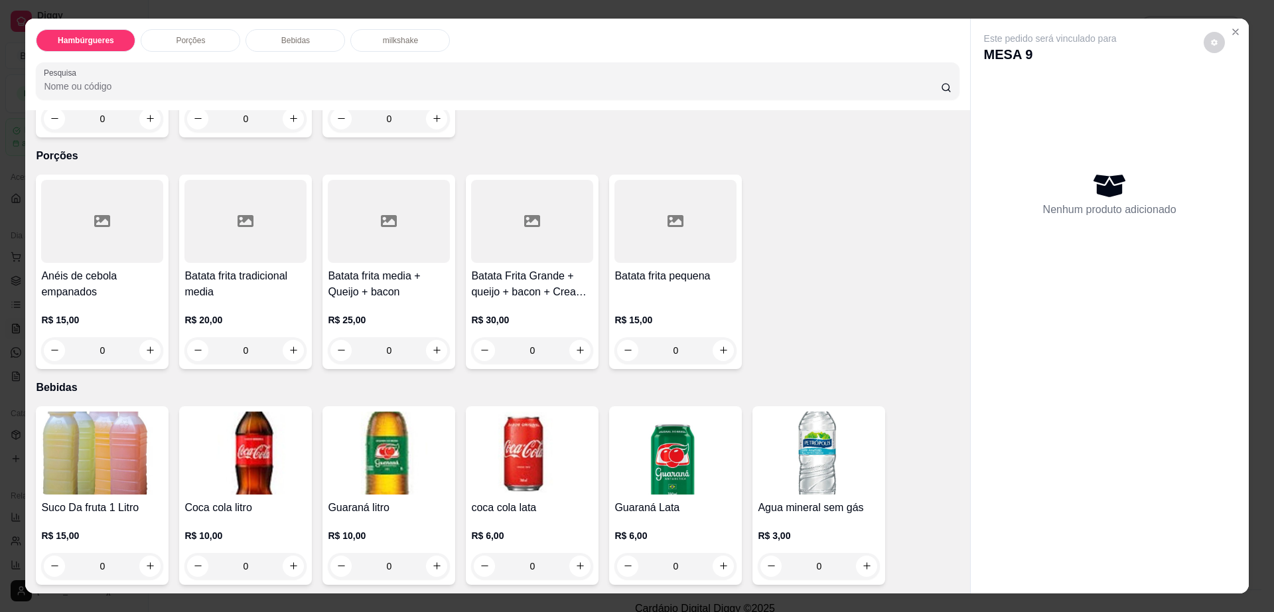
click at [363, 202] on div at bounding box center [389, 221] width 122 height 83
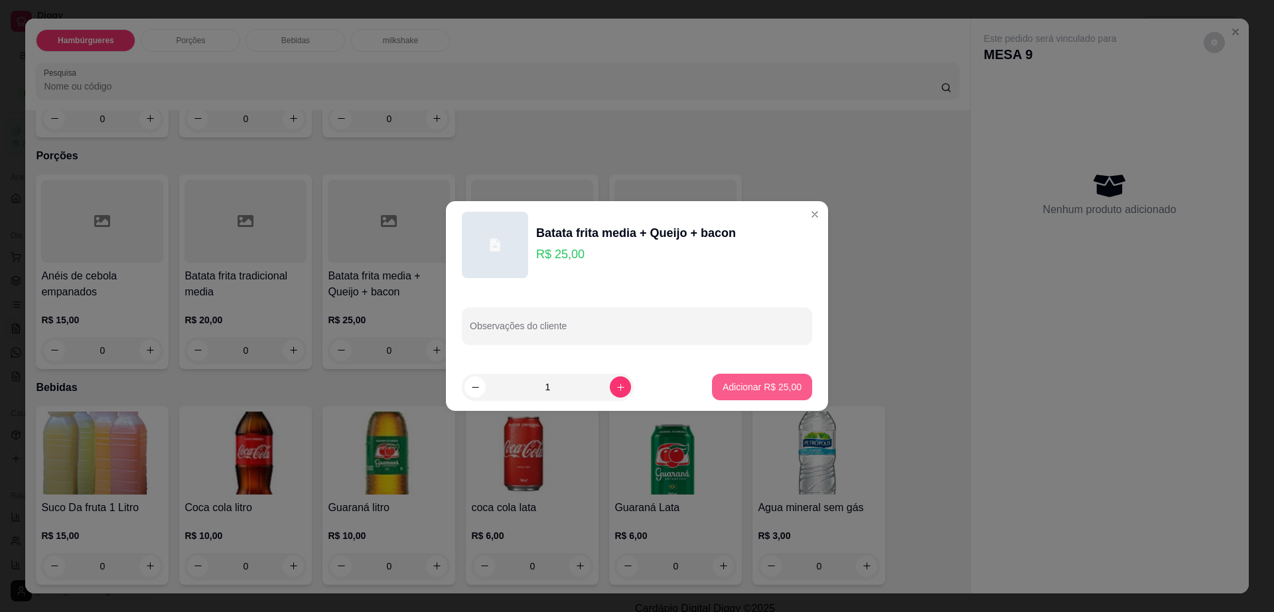
click at [753, 378] on button "Adicionar R$ 25,00" at bounding box center [762, 387] width 100 height 27
type input "1"
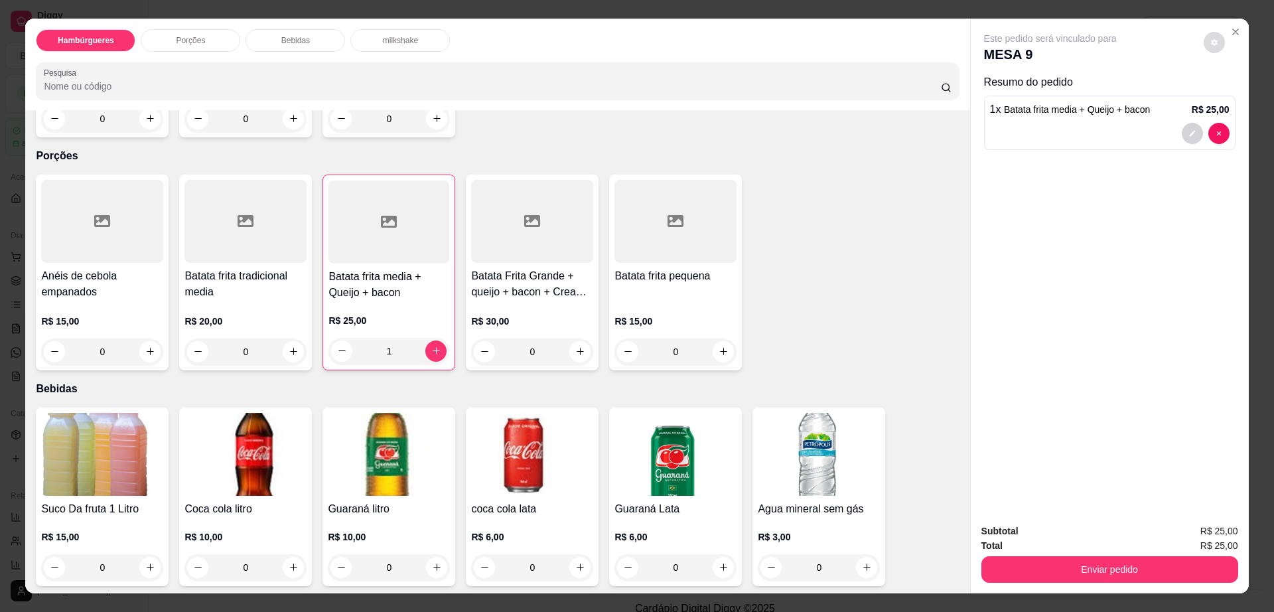
click at [1211, 46] on icon "decrease-product-quantity" at bounding box center [1214, 42] width 8 height 8
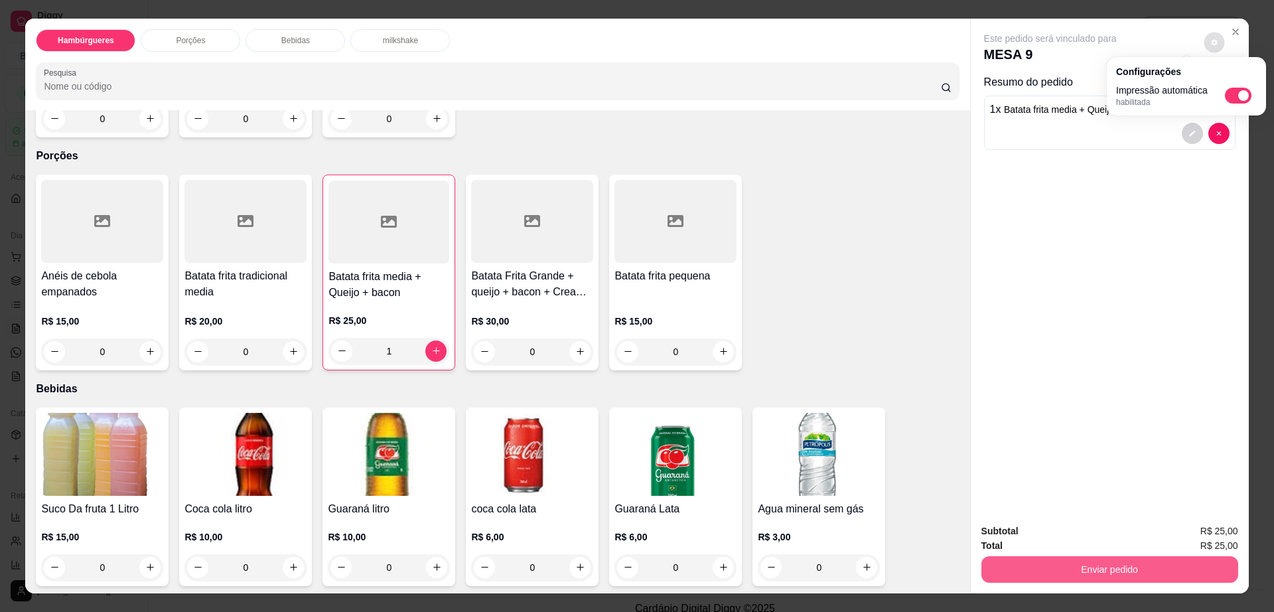
click at [1058, 565] on button "Enviar pedido" at bounding box center [1109, 569] width 257 height 27
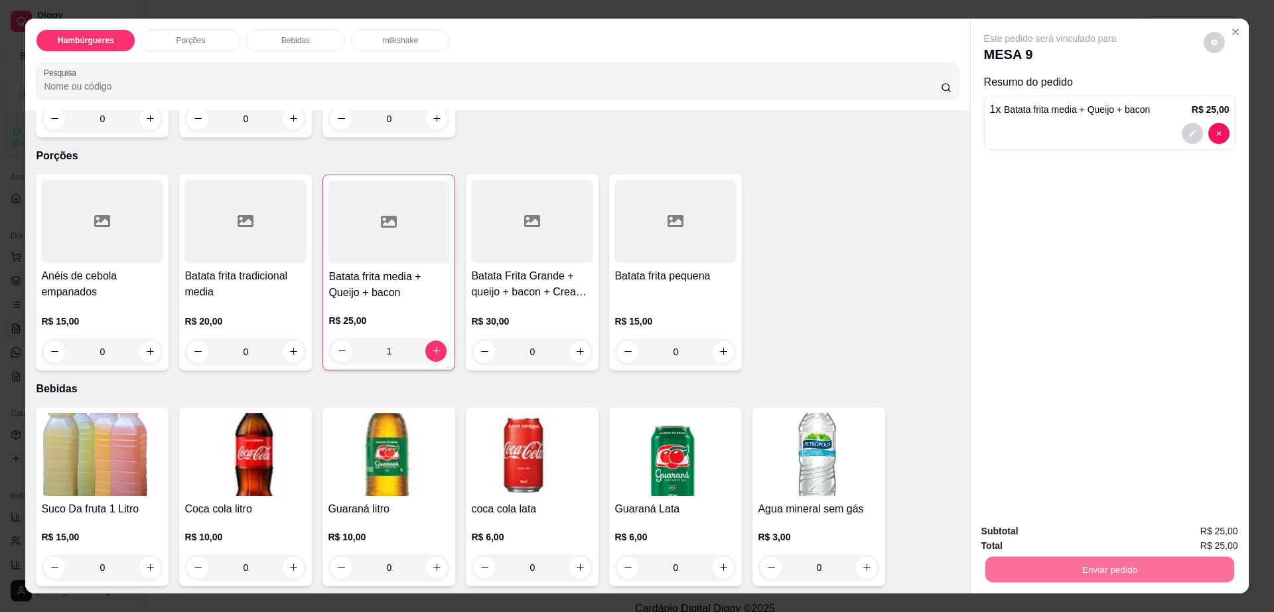
click at [1200, 543] on button "Enviar pedido" at bounding box center [1201, 536] width 75 height 25
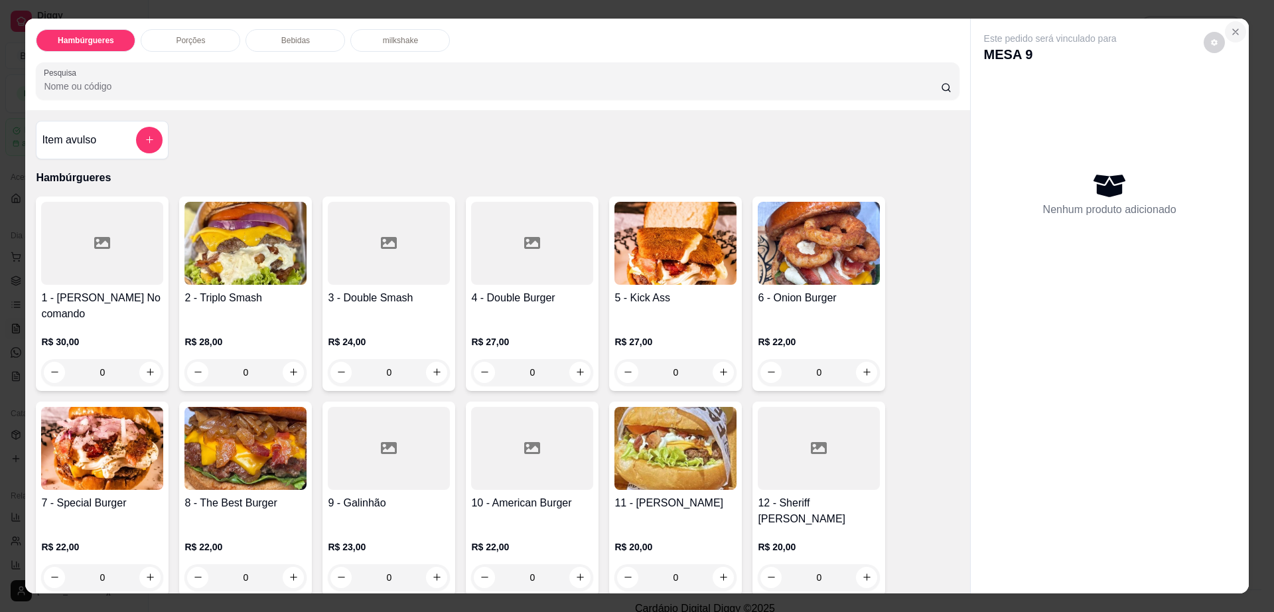
click at [1231, 36] on icon "Close" at bounding box center [1235, 32] width 11 height 11
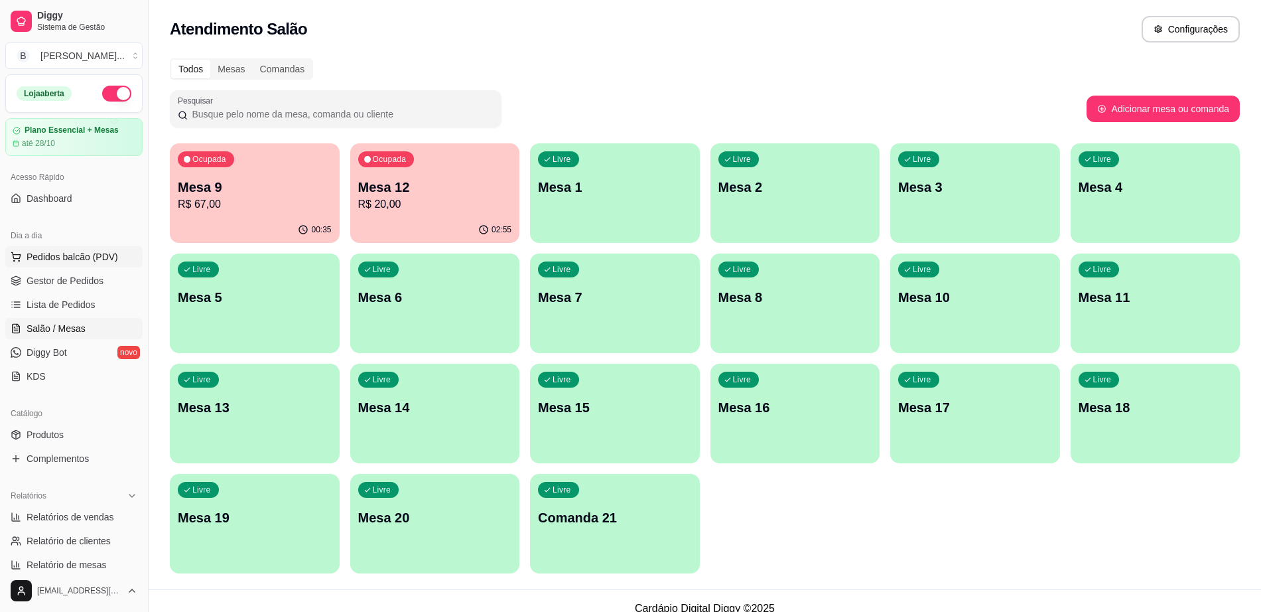
click at [96, 256] on span "Pedidos balcão (PDV)" at bounding box center [73, 256] width 92 height 13
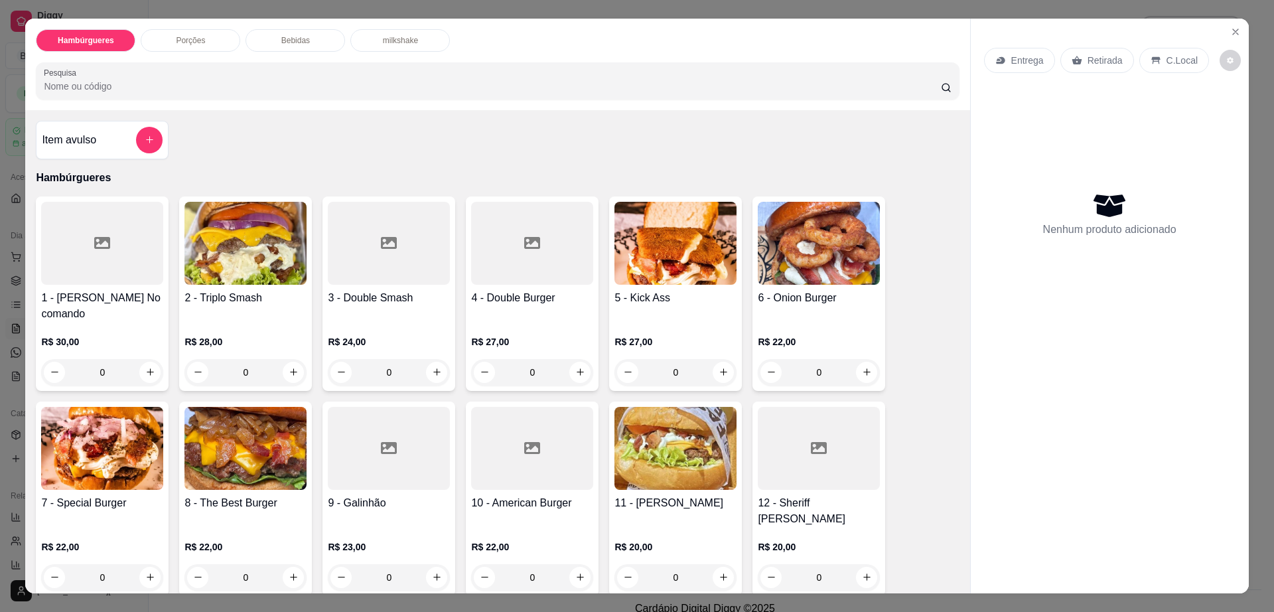
click at [289, 39] on p "Bebidas" at bounding box center [295, 40] width 29 height 11
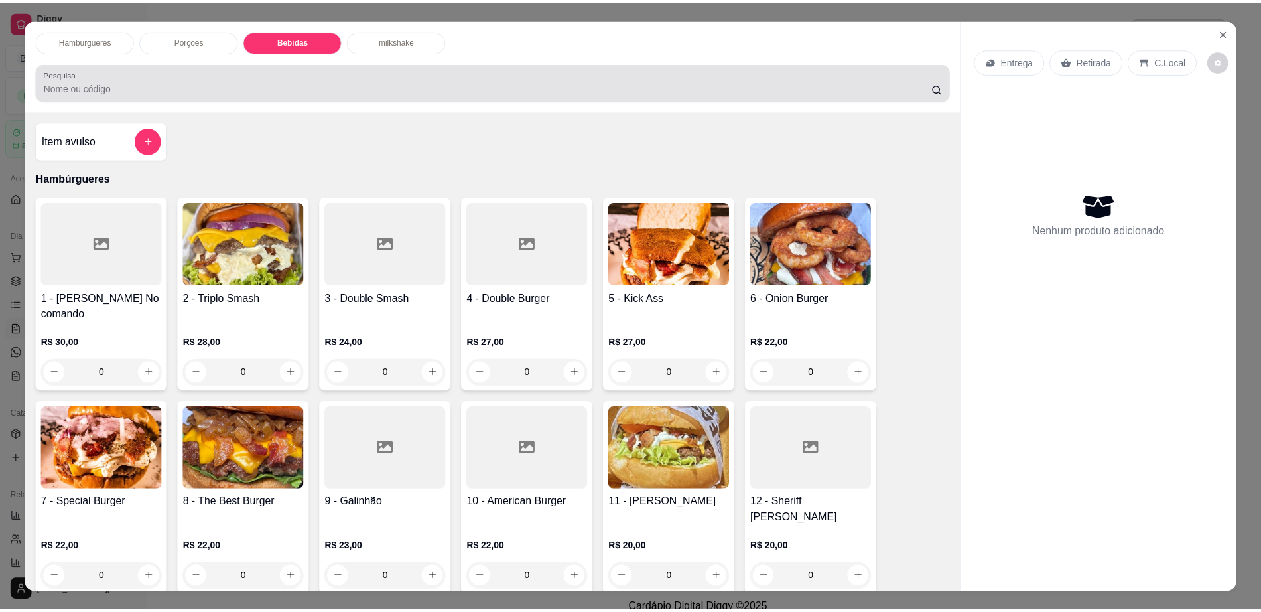
scroll to position [24, 0]
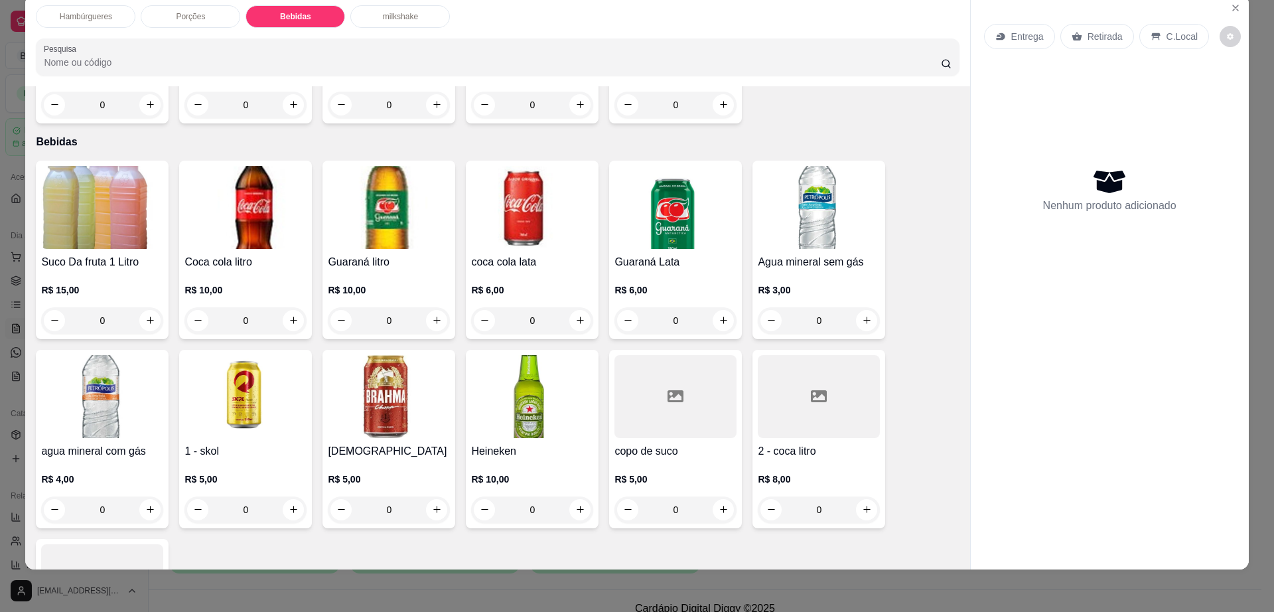
click at [826, 443] on h4 "2 - coca litro" at bounding box center [819, 451] width 122 height 16
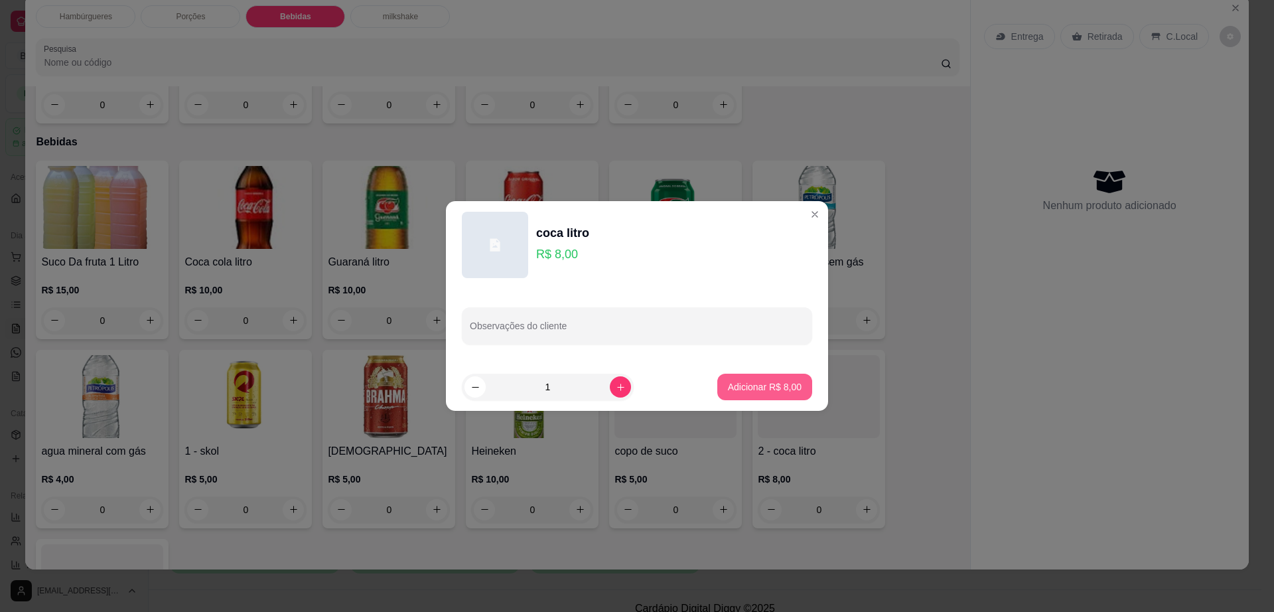
click at [755, 381] on p "Adicionar R$ 8,00" at bounding box center [765, 386] width 74 height 13
type input "1"
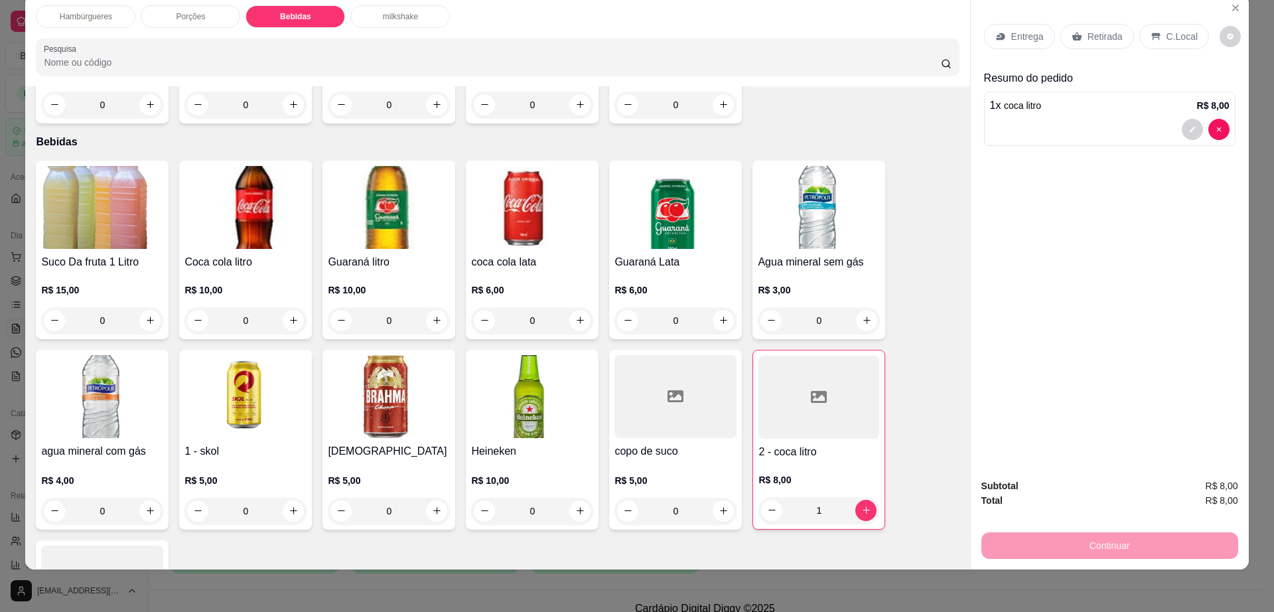
click at [1087, 31] on p "Retirada" at bounding box center [1104, 36] width 35 height 13
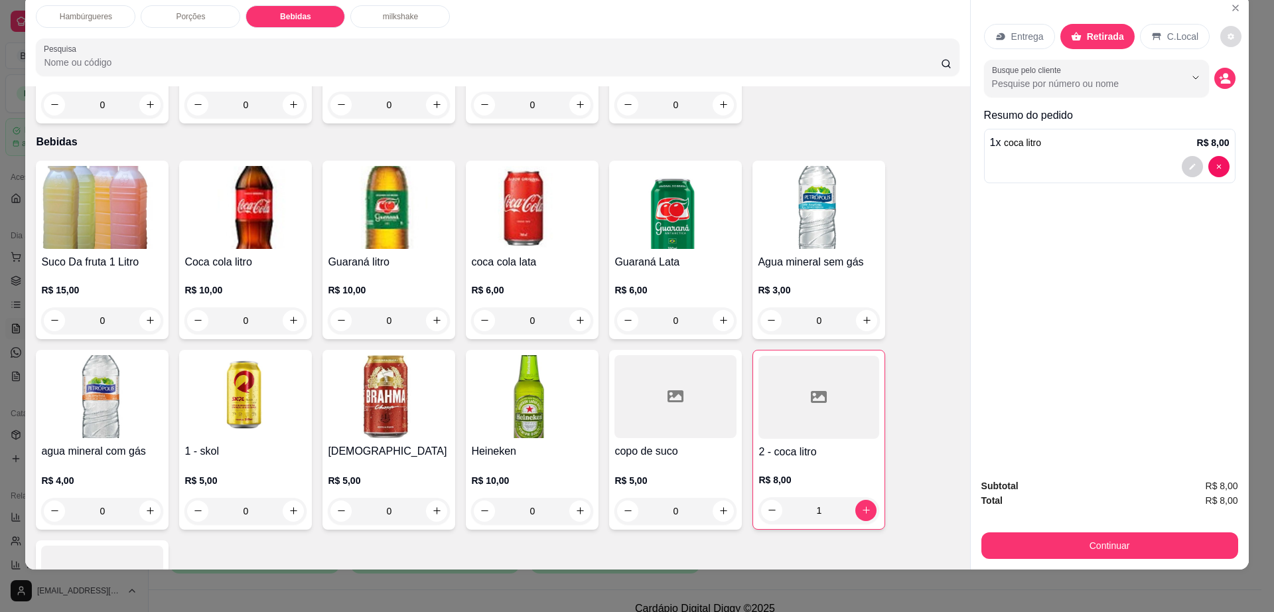
click at [1220, 46] on button "decrease-product-quantity" at bounding box center [1230, 36] width 21 height 21
click at [1241, 92] on span "Automatic updates" at bounding box center [1243, 89] width 11 height 11
click at [1233, 92] on input "Automatic updates" at bounding box center [1228, 94] width 9 height 9
checkbox input "false"
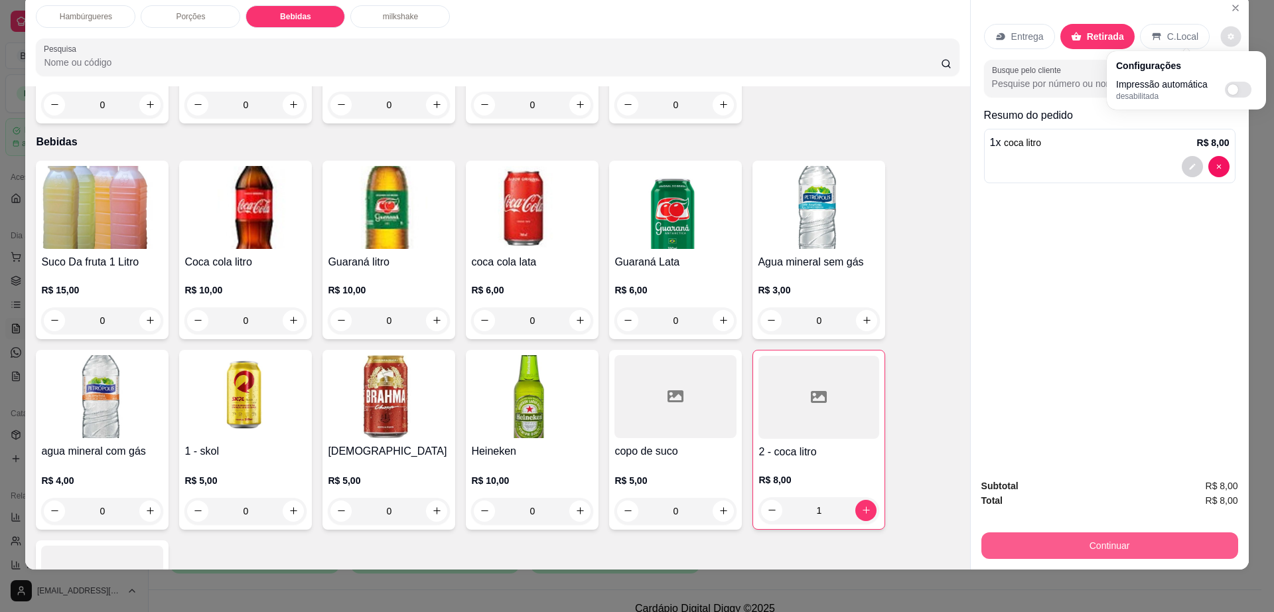
click at [1077, 546] on button "Continuar" at bounding box center [1109, 545] width 257 height 27
click at [1077, 546] on button "Continuar" at bounding box center [1109, 546] width 249 height 26
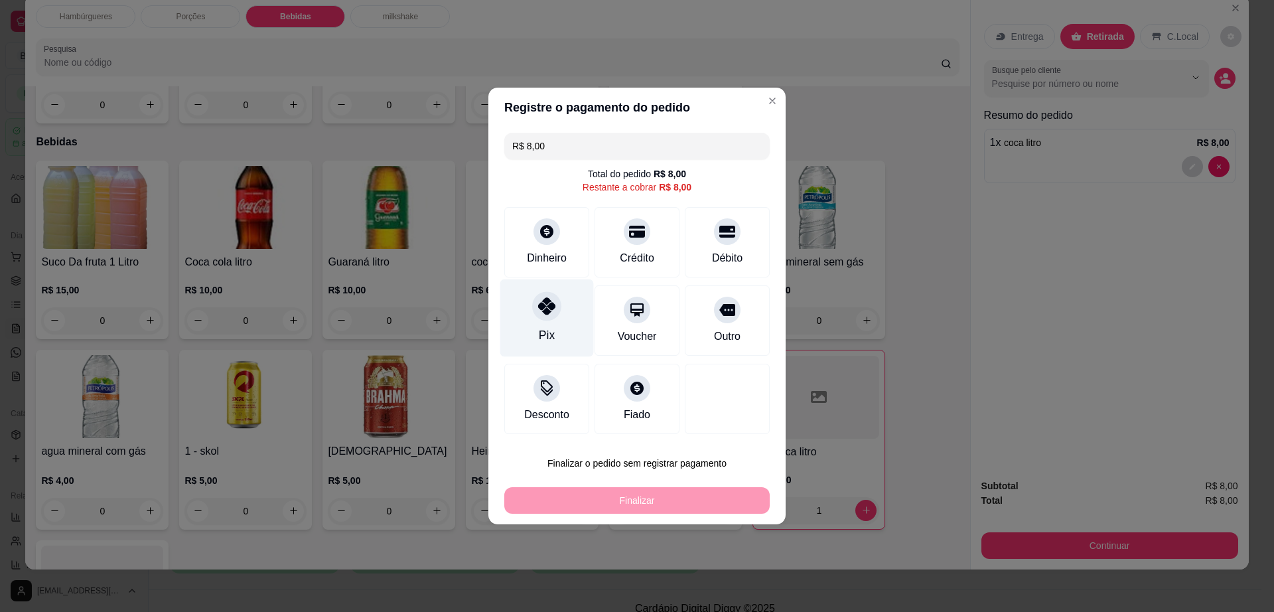
click at [540, 330] on div "Pix" at bounding box center [547, 334] width 16 height 17
type input "R$ 0,00"
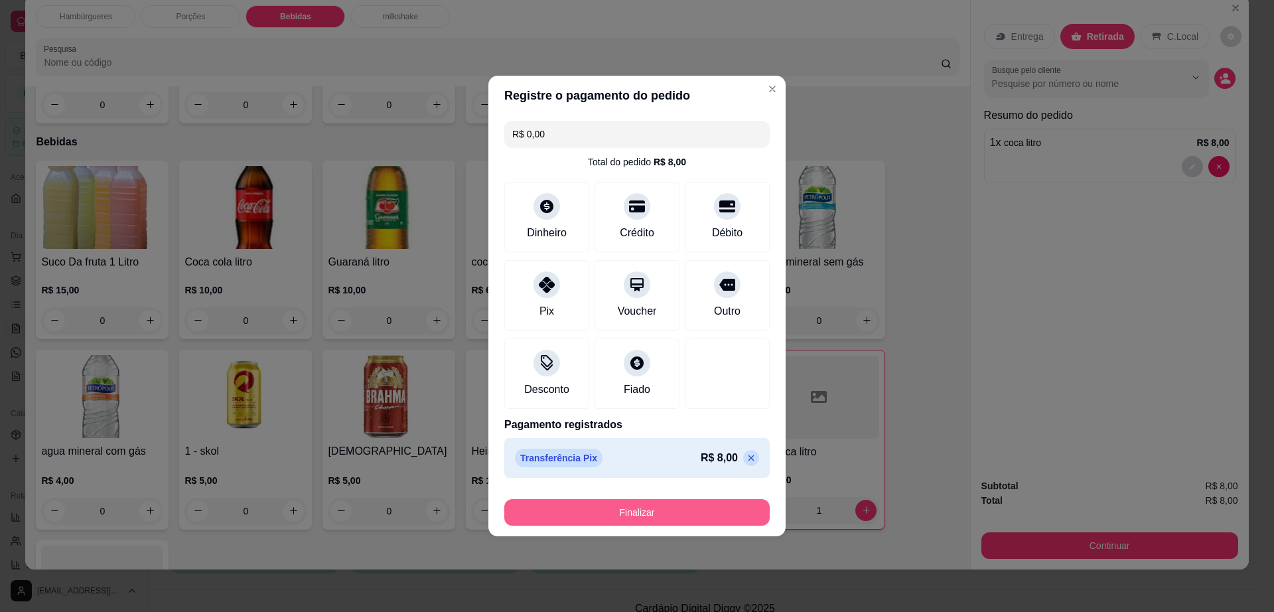
click at [631, 508] on button "Finalizar" at bounding box center [636, 512] width 265 height 27
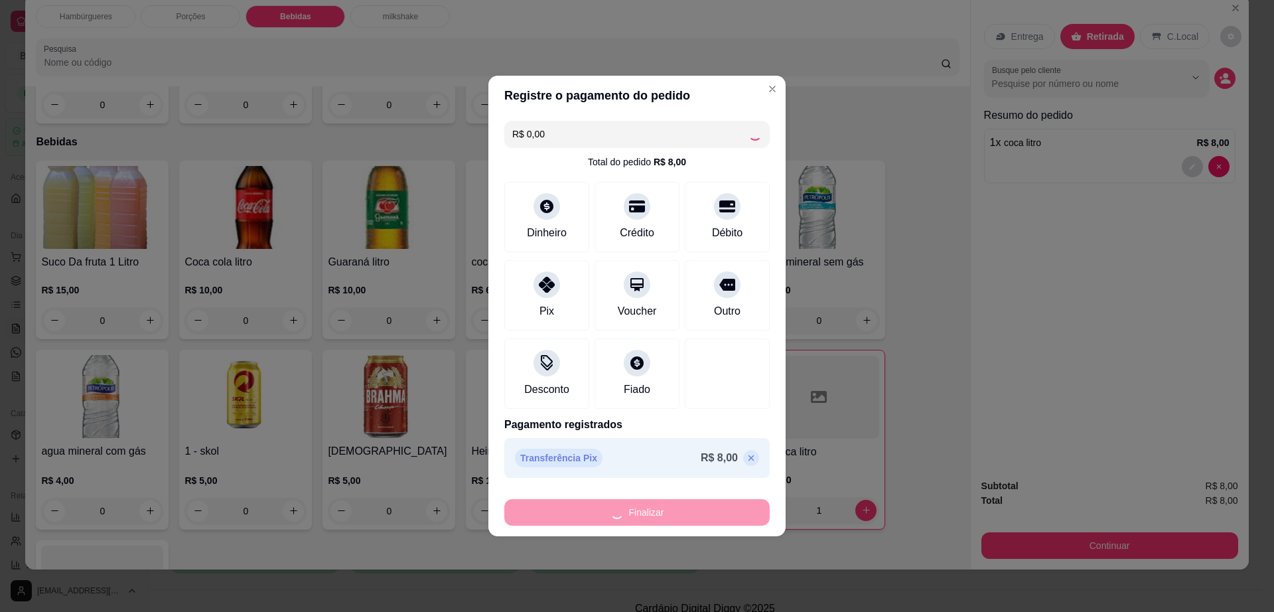
type input "0"
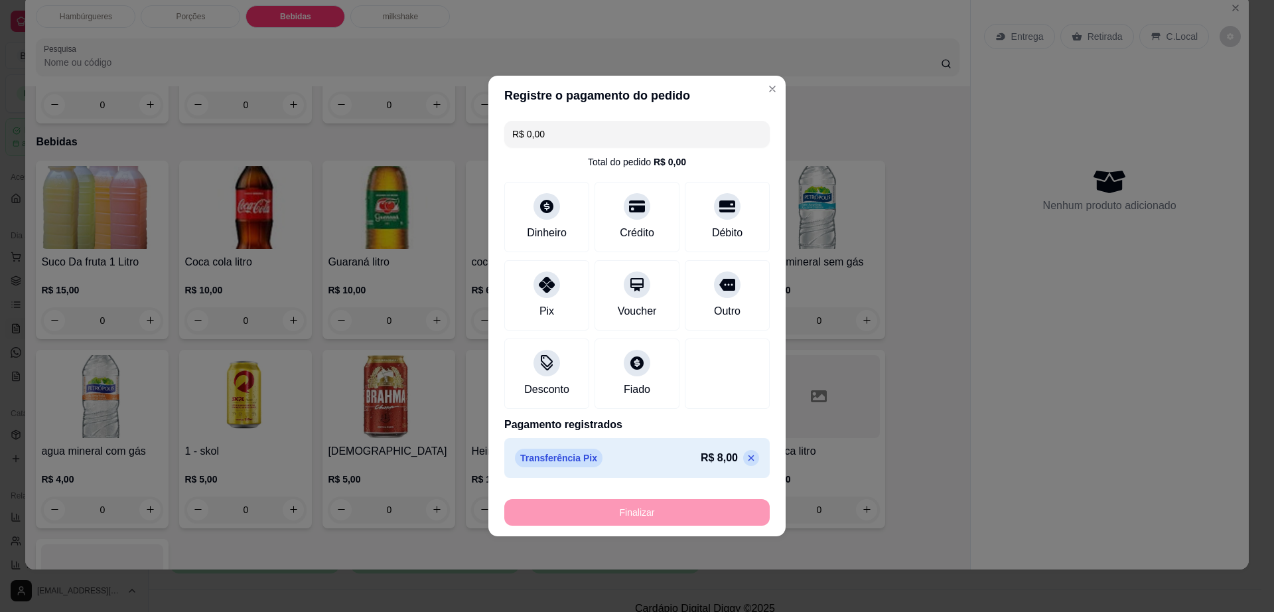
type input "-R$ 8,00"
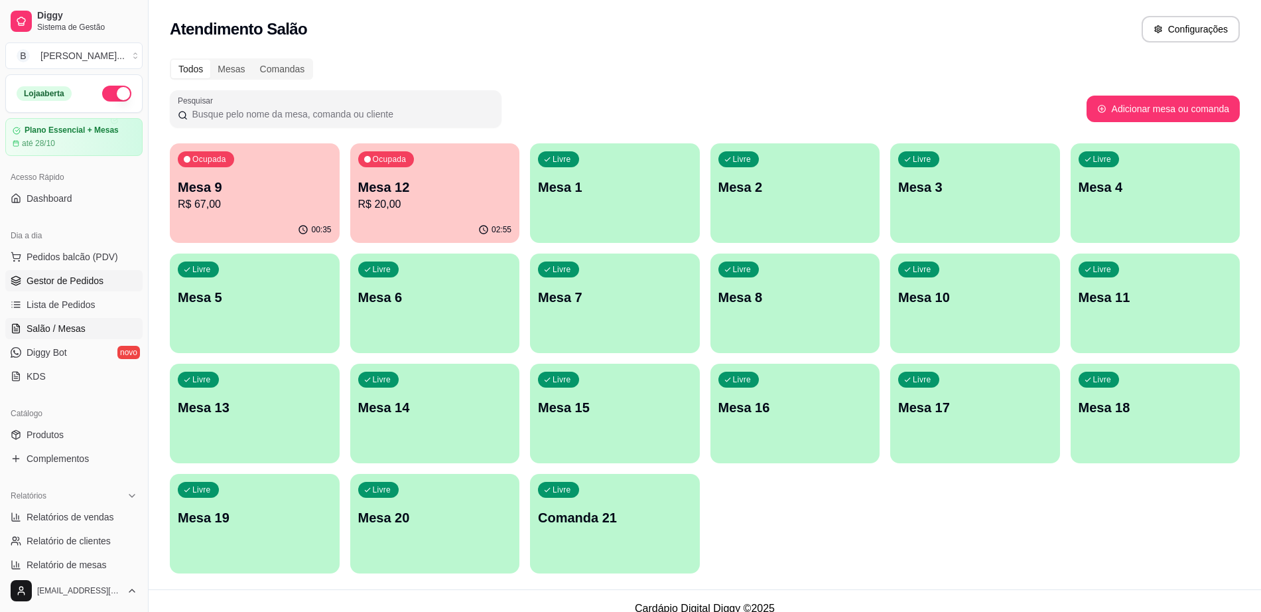
click at [86, 281] on span "Gestor de Pedidos" at bounding box center [65, 280] width 77 height 13
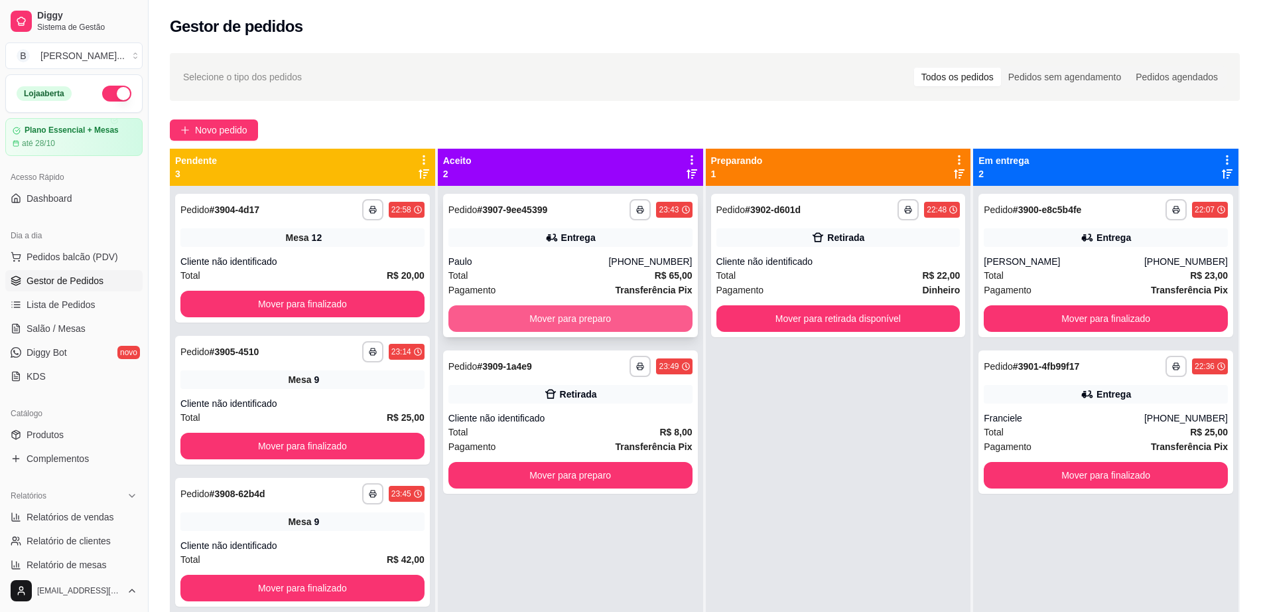
click at [579, 316] on button "Mover para preparo" at bounding box center [571, 318] width 244 height 27
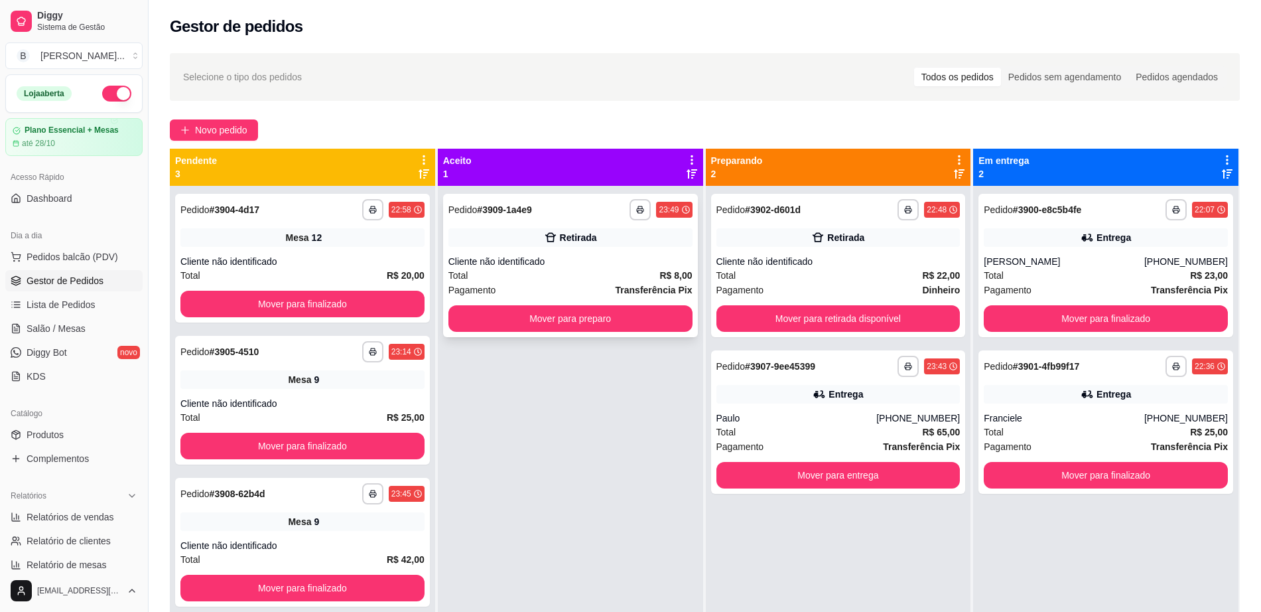
click at [588, 273] on div "Total R$ 8,00" at bounding box center [571, 275] width 244 height 15
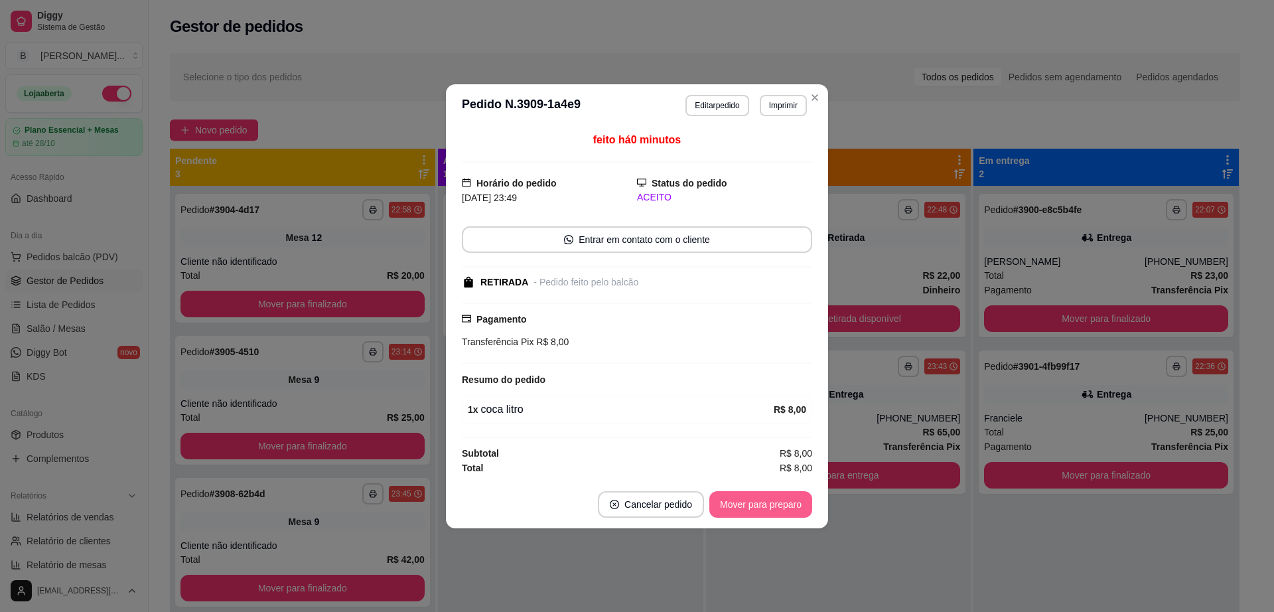
click at [721, 505] on button "Mover para preparo" at bounding box center [760, 504] width 103 height 27
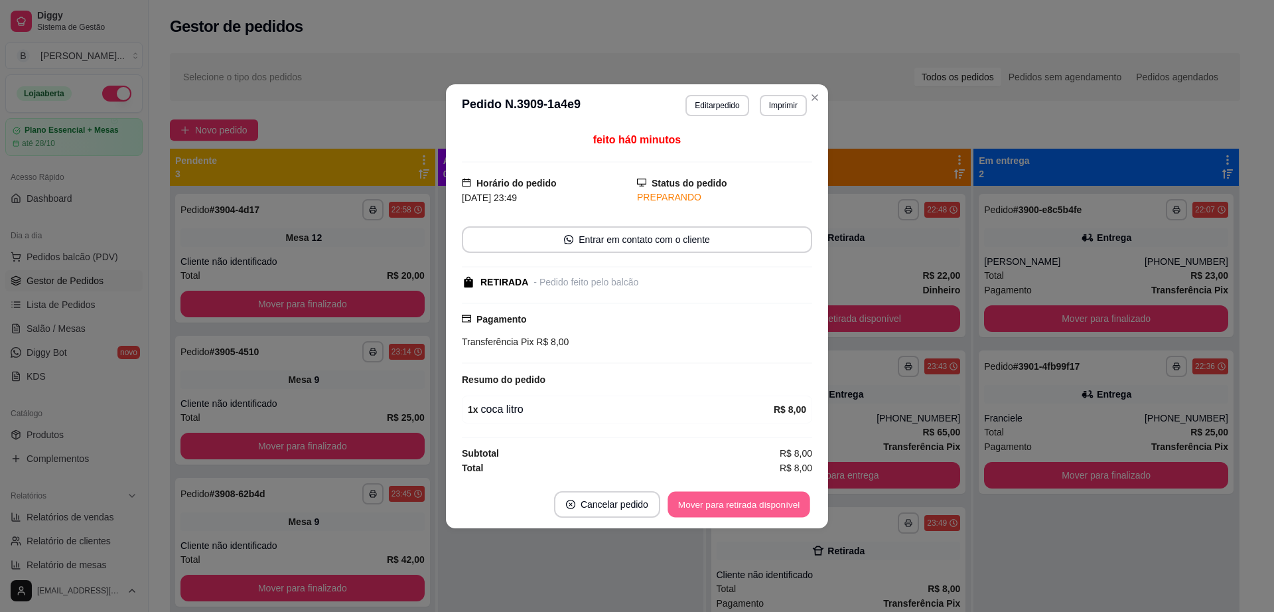
click at [724, 504] on button "Mover para retirada disponível" at bounding box center [738, 504] width 142 height 26
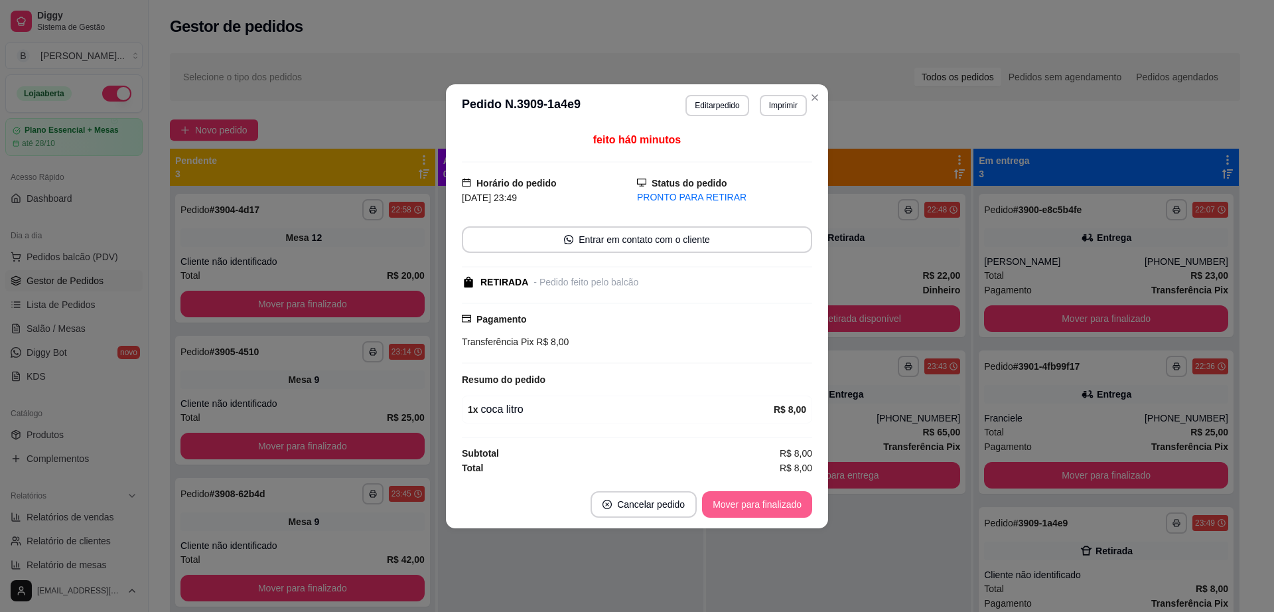
click at [724, 504] on button "Mover para finalizado" at bounding box center [757, 504] width 110 height 27
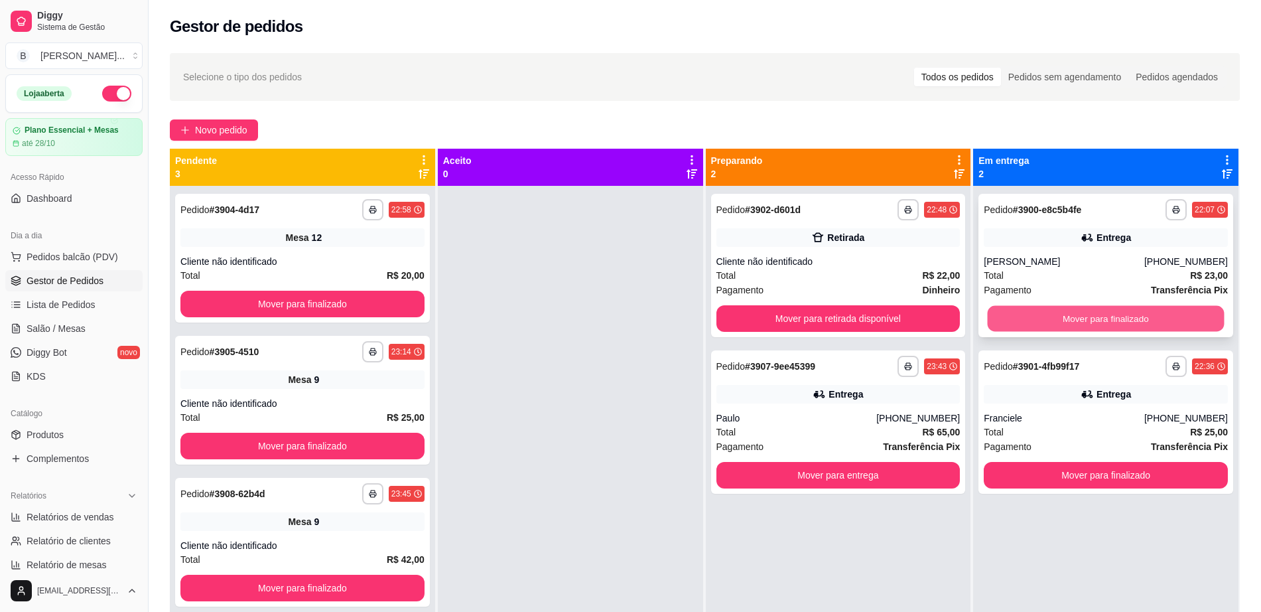
click at [1035, 308] on button "Mover para finalizado" at bounding box center [1106, 319] width 237 height 26
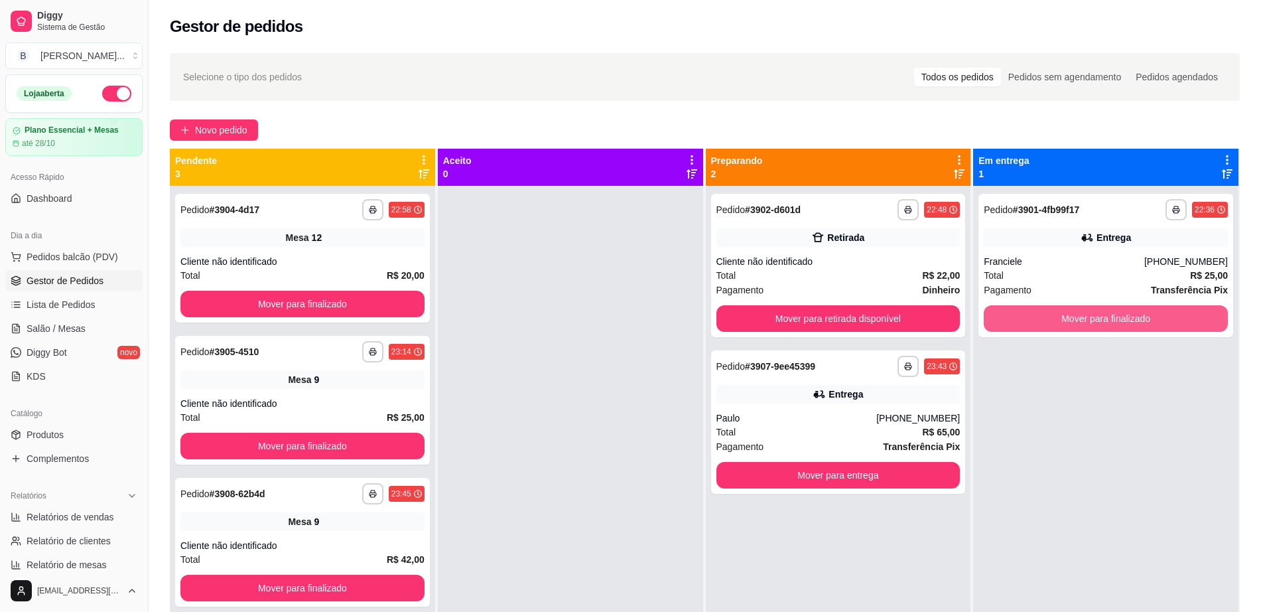
click at [1035, 308] on button "Mover para finalizado" at bounding box center [1106, 318] width 244 height 27
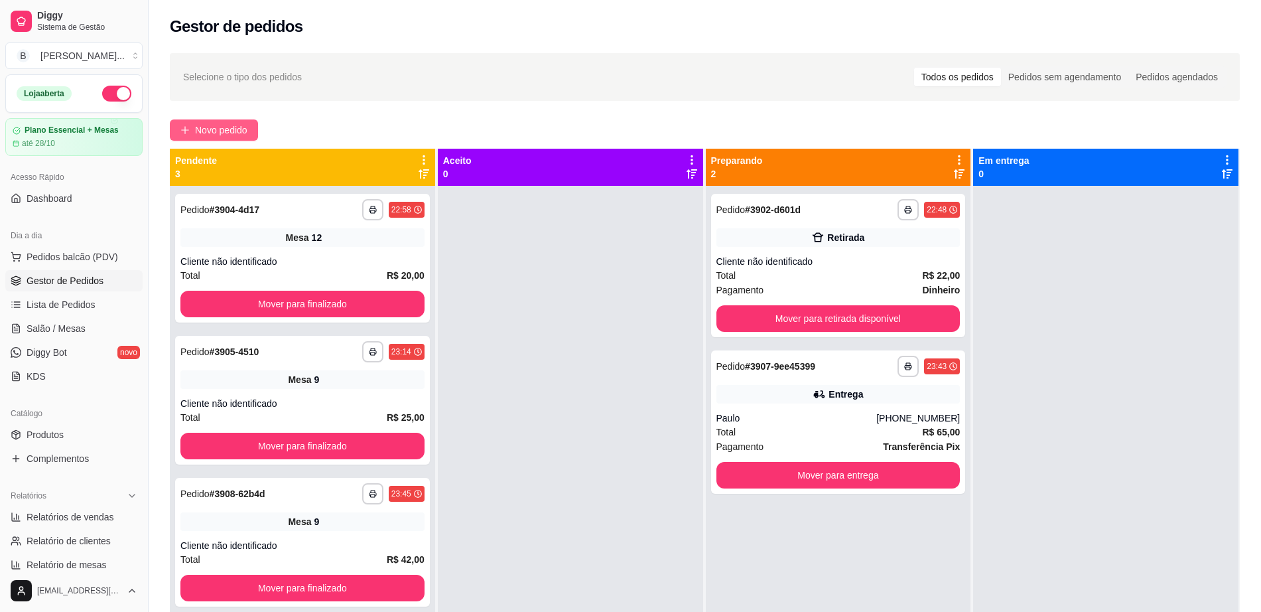
click at [208, 139] on button "Novo pedido" at bounding box center [214, 129] width 88 height 21
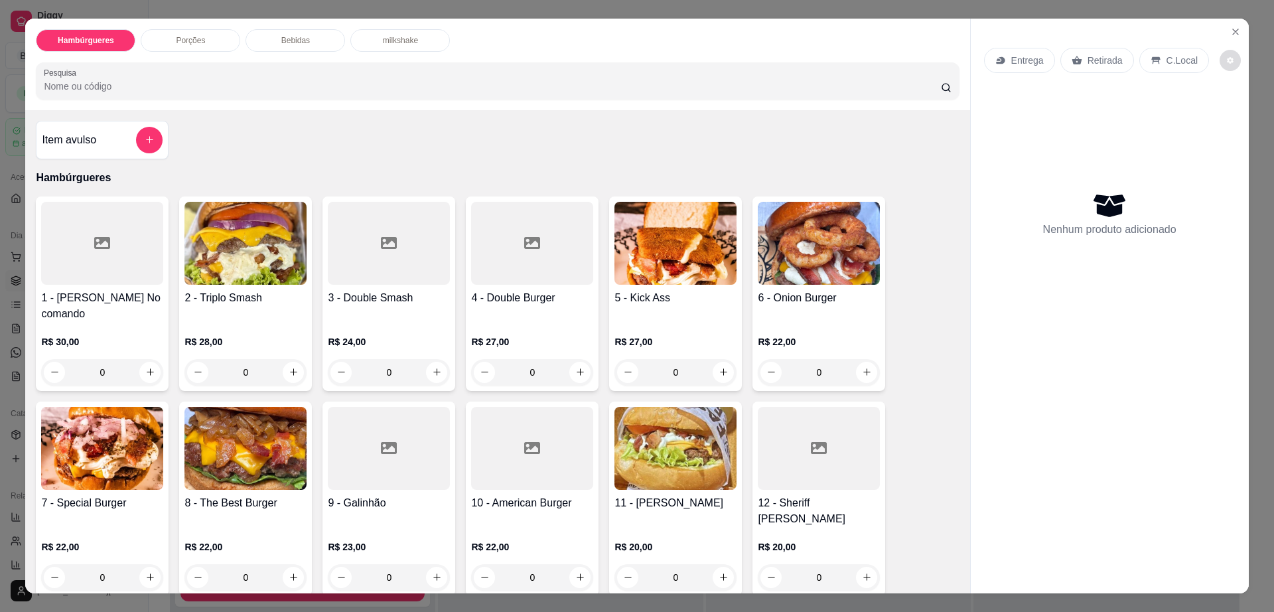
click at [1226, 62] on icon "decrease-product-quantity" at bounding box center [1230, 60] width 8 height 8
click at [1240, 115] on span "Automatic updates" at bounding box center [1238, 113] width 27 height 16
click at [1233, 115] on input "Automatic updates" at bounding box center [1228, 117] width 9 height 9
checkbox input "true"
click at [1233, 29] on icon "Close" at bounding box center [1235, 32] width 11 height 11
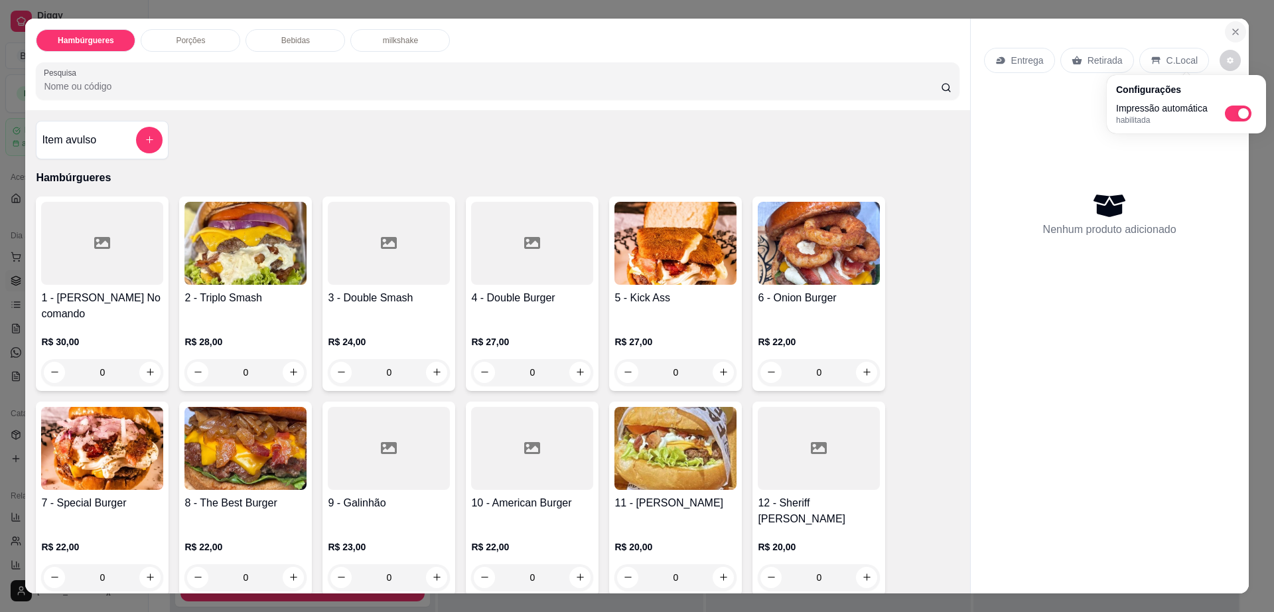
click at [1233, 29] on icon "Close" at bounding box center [1235, 32] width 11 height 11
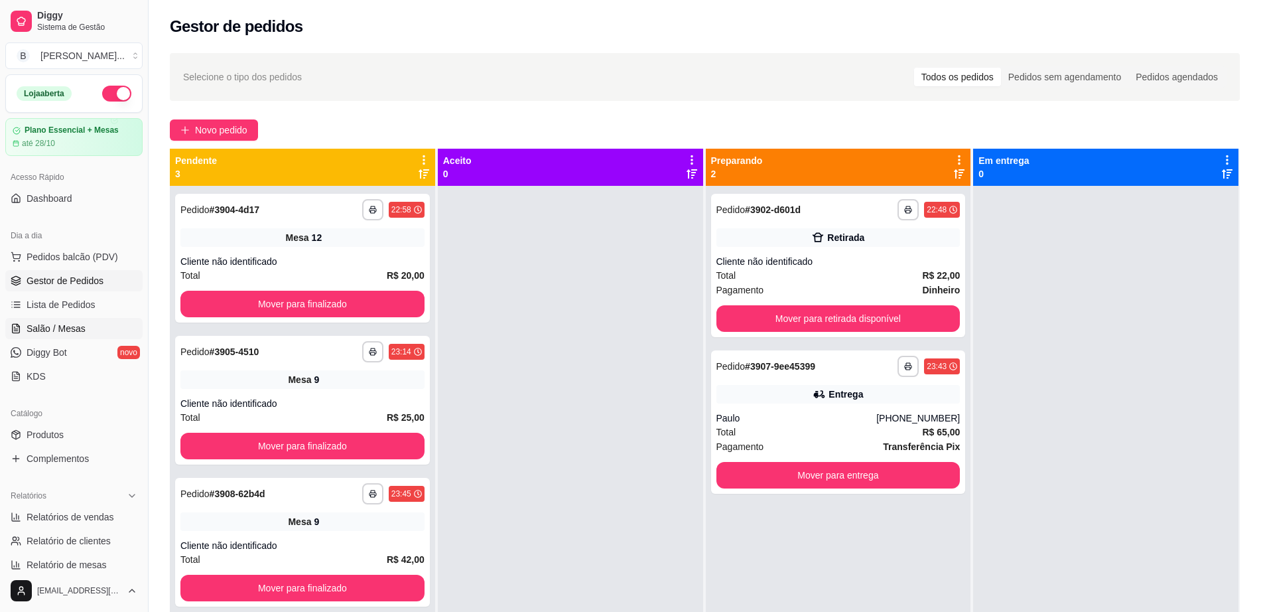
click at [90, 319] on link "Salão / Mesas" at bounding box center [73, 328] width 137 height 21
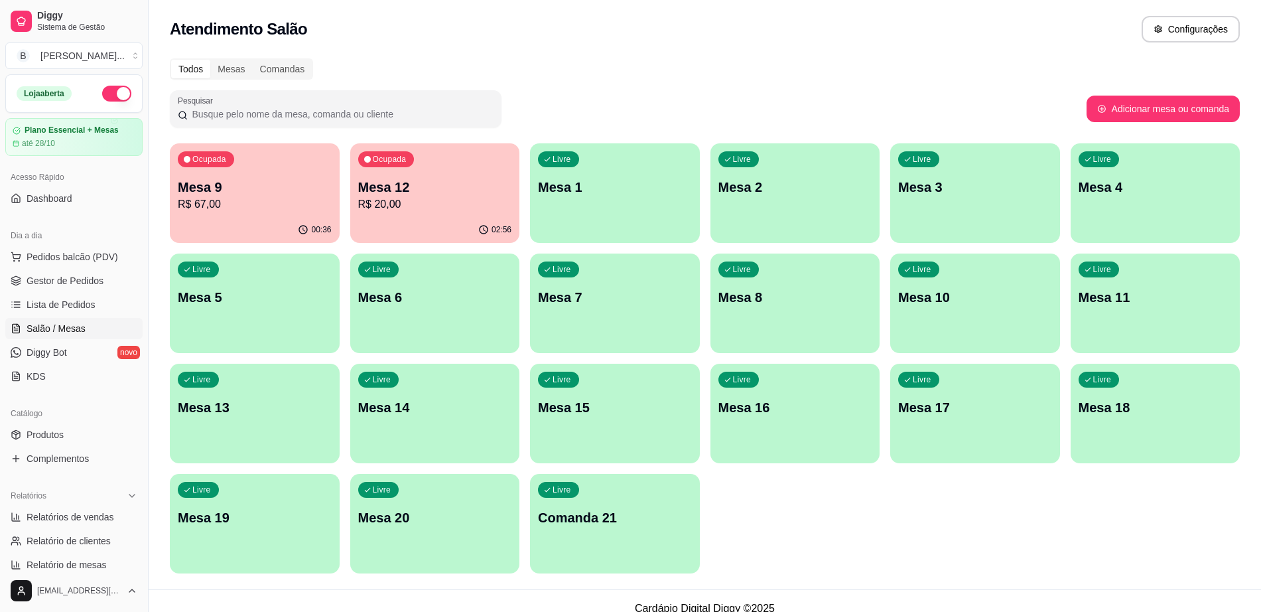
click at [421, 203] on p "R$ 20,00" at bounding box center [435, 204] width 154 height 16
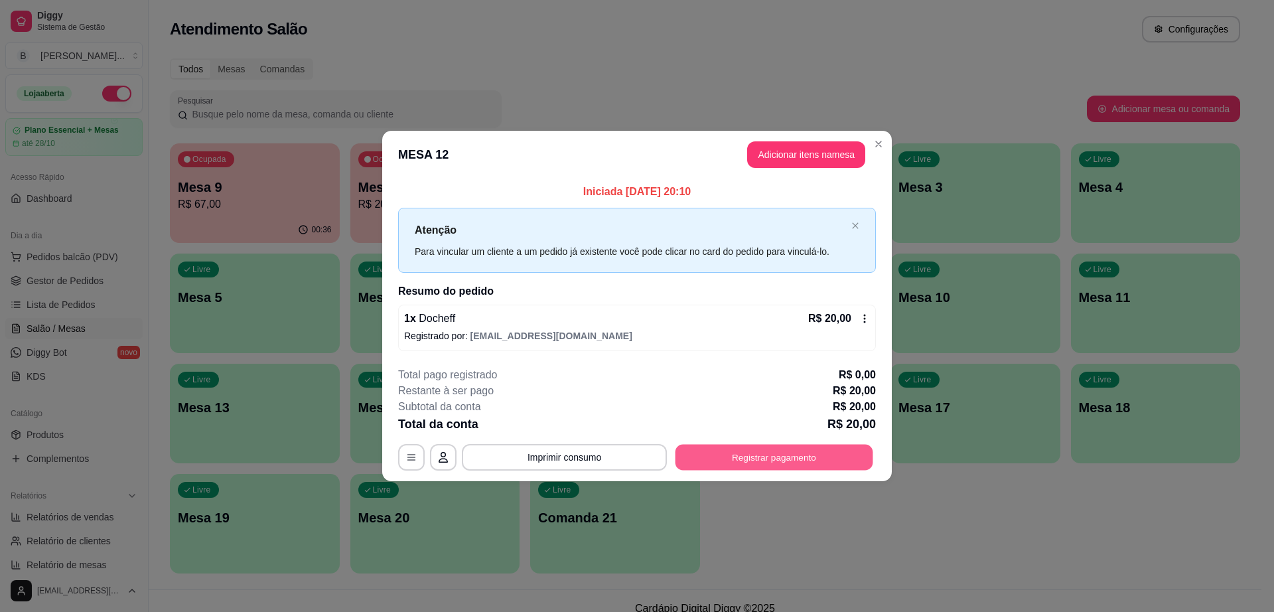
click at [791, 455] on button "Registrar pagamento" at bounding box center [774, 457] width 198 height 26
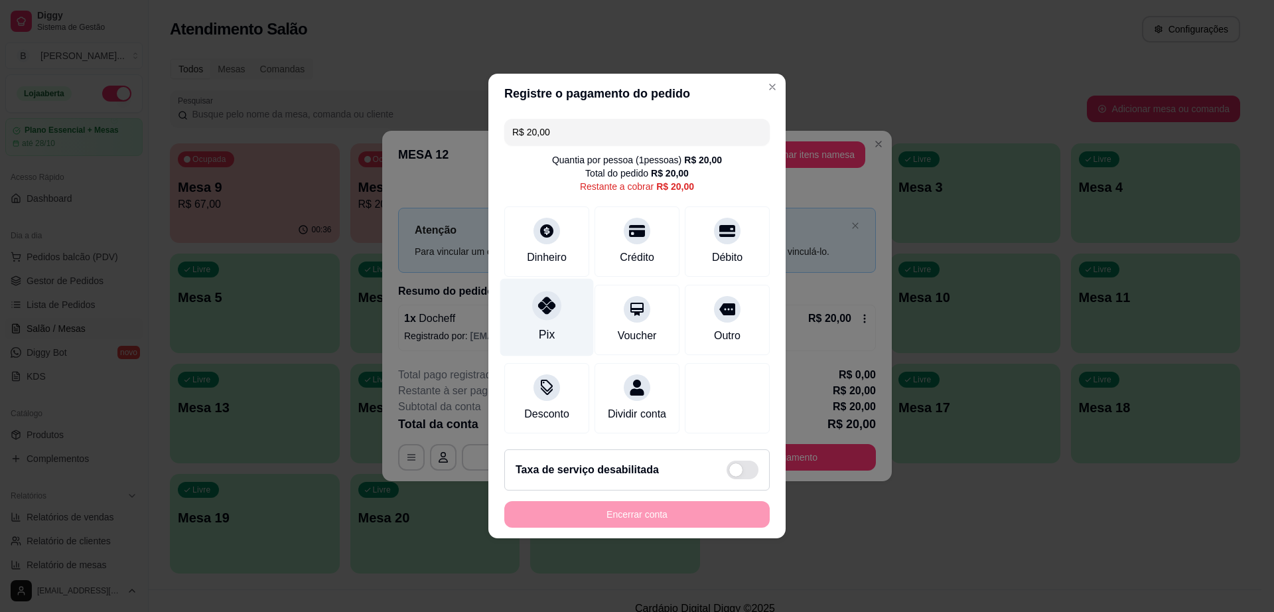
click at [539, 297] on icon at bounding box center [546, 305] width 17 height 17
type input "R$ 0,00"
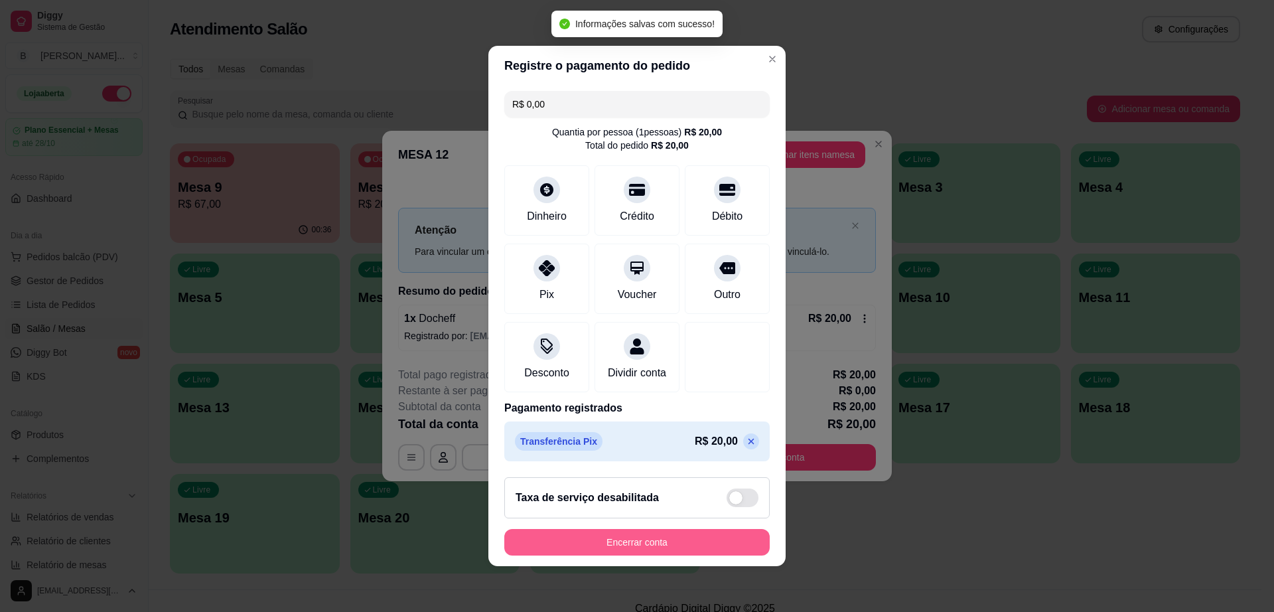
click at [672, 541] on button "Encerrar conta" at bounding box center [636, 542] width 265 height 27
